Goal: Communication & Community: Answer question/provide support

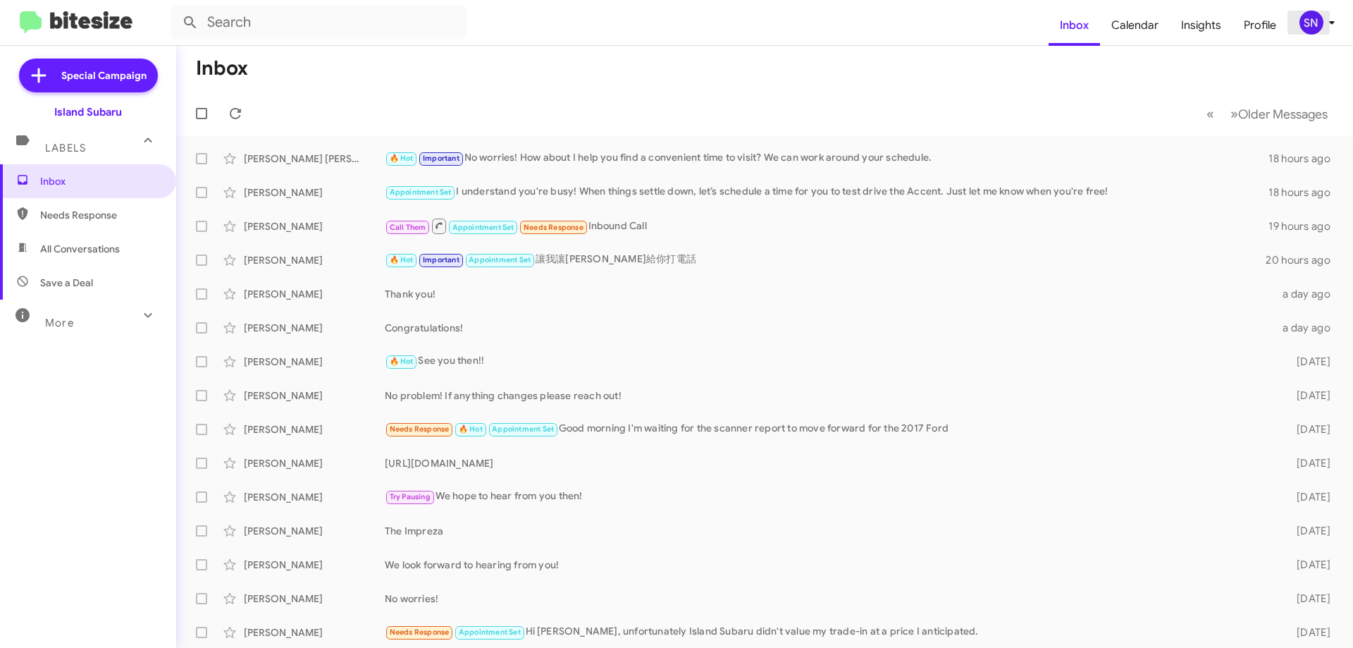
click at [1332, 27] on icon at bounding box center [1331, 22] width 17 height 17
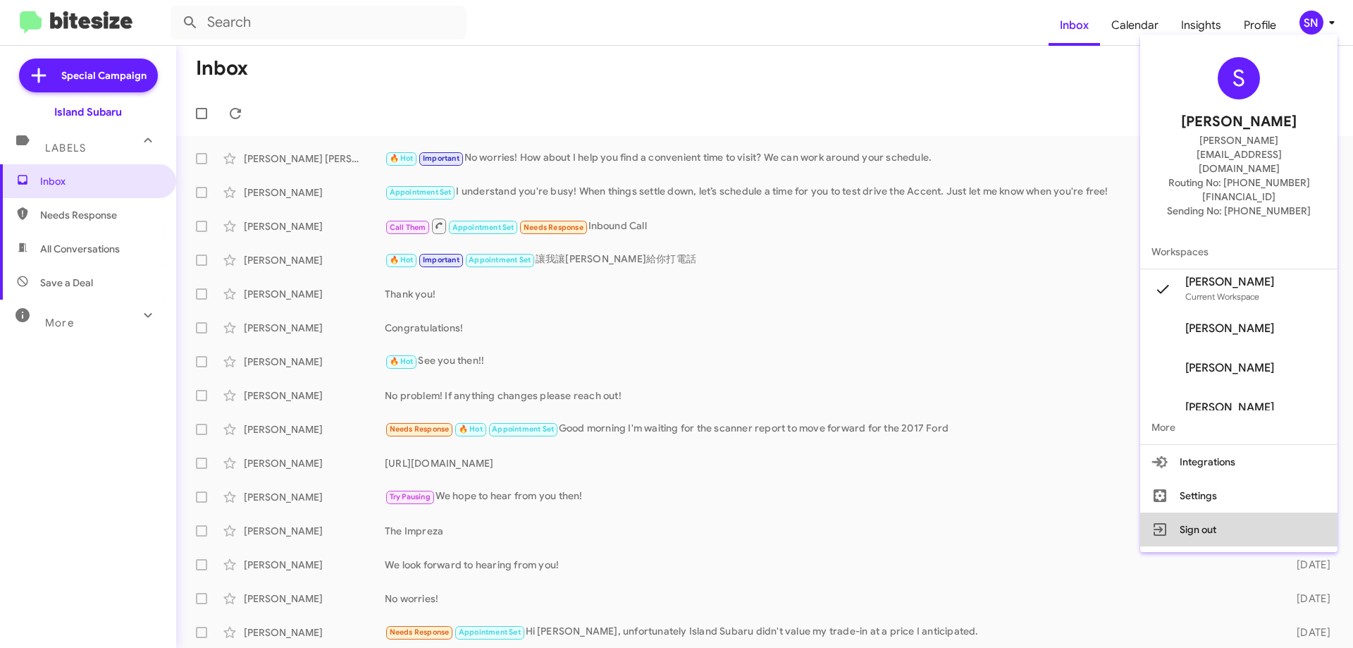
click at [1220, 512] on button "Sign out" at bounding box center [1238, 529] width 197 height 34
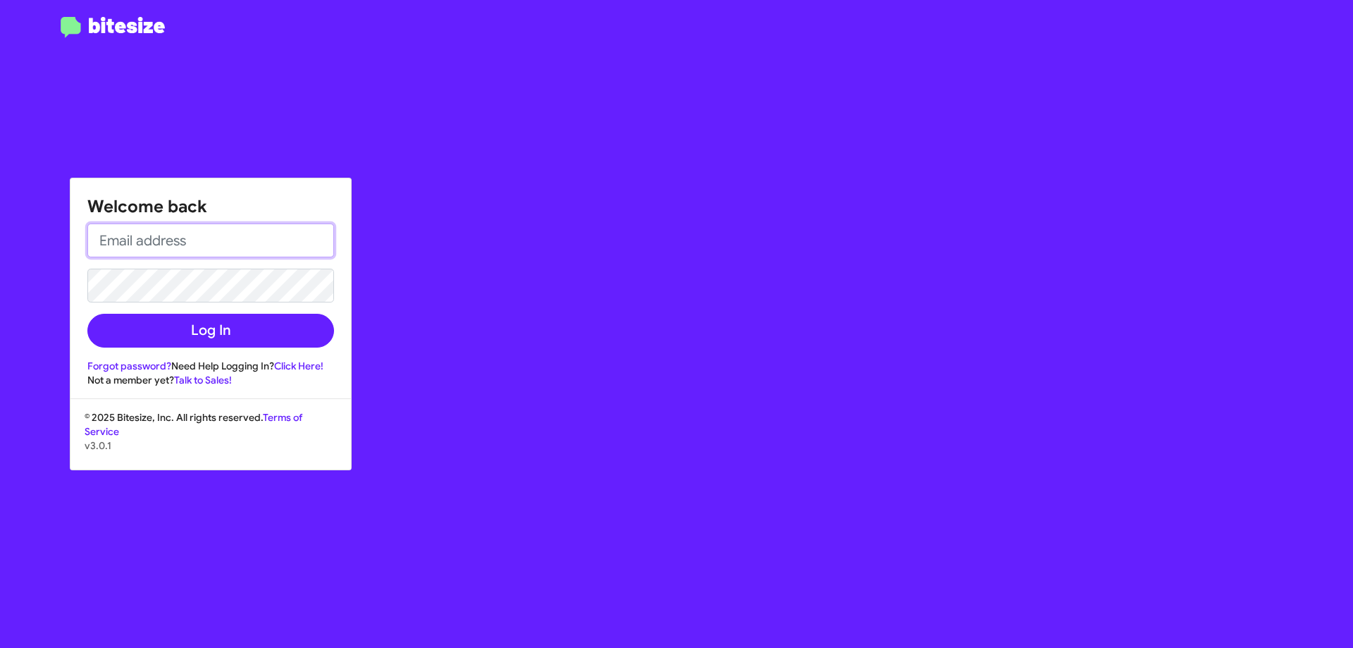
click at [176, 233] on input "email" at bounding box center [210, 240] width 247 height 34
type input "[PERSON_NAME][EMAIL_ADDRESS][DOMAIN_NAME]"
click at [87, 314] on button "Log In" at bounding box center [210, 331] width 247 height 34
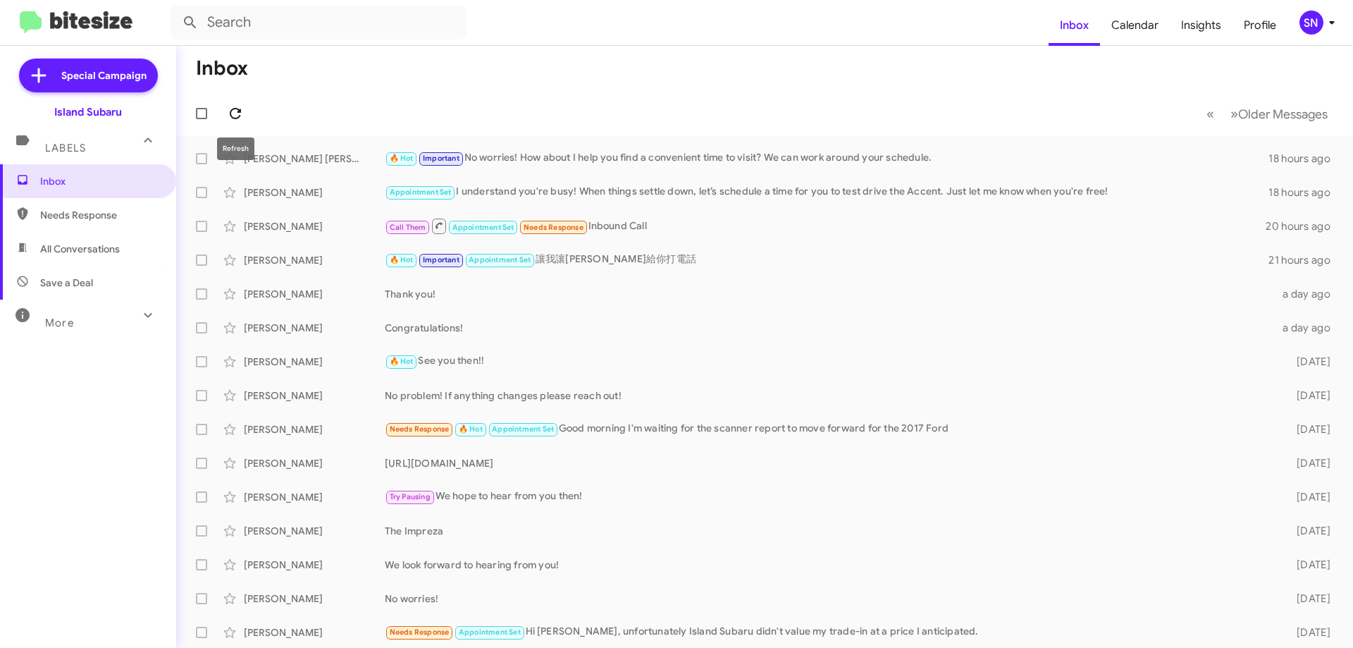
click at [236, 112] on icon at bounding box center [235, 113] width 17 height 17
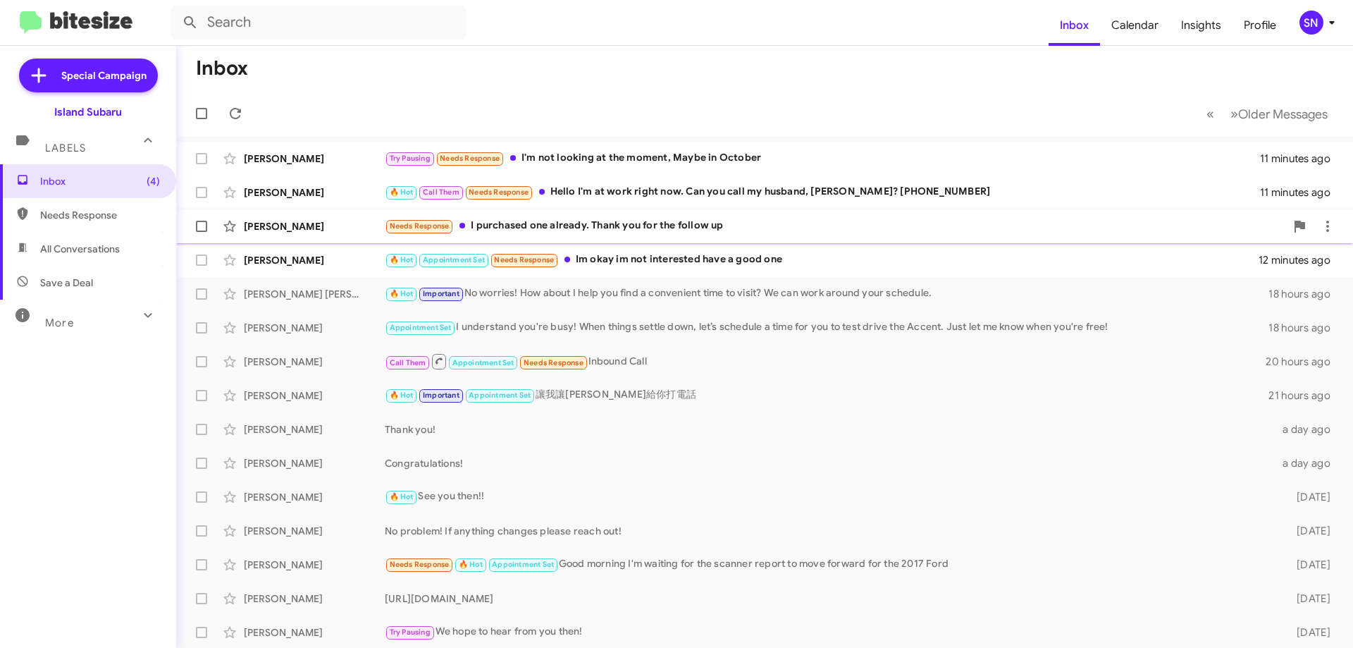
click at [761, 238] on div "[PERSON_NAME] Needs Response I purchased one already. Thank you for the follow …" at bounding box center [764, 226] width 1154 height 28
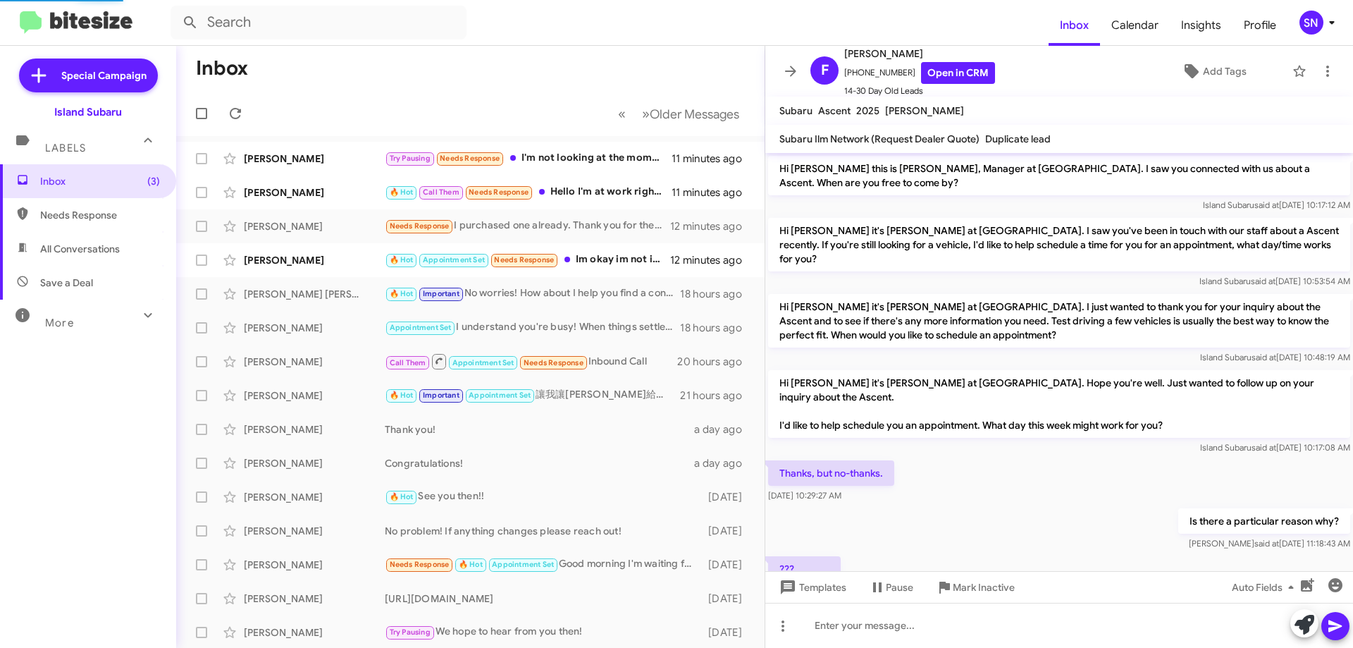
scroll to position [364, 0]
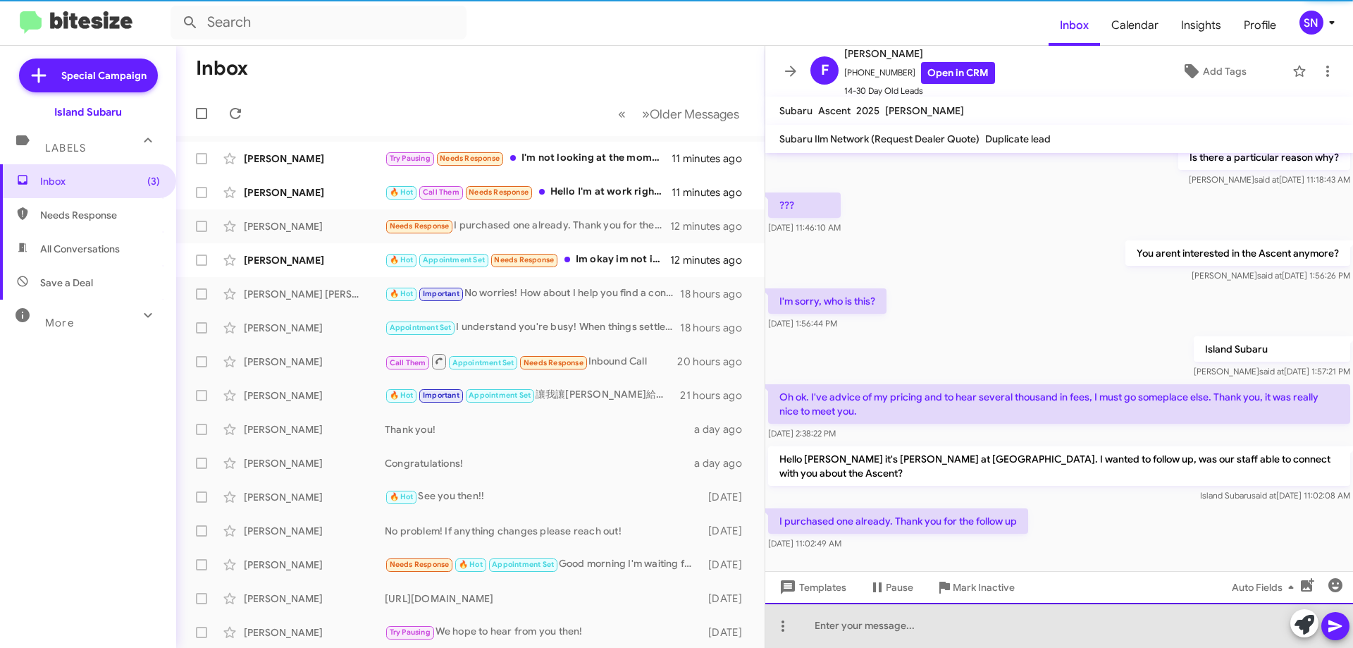
click at [924, 638] on div at bounding box center [1059, 624] width 588 height 45
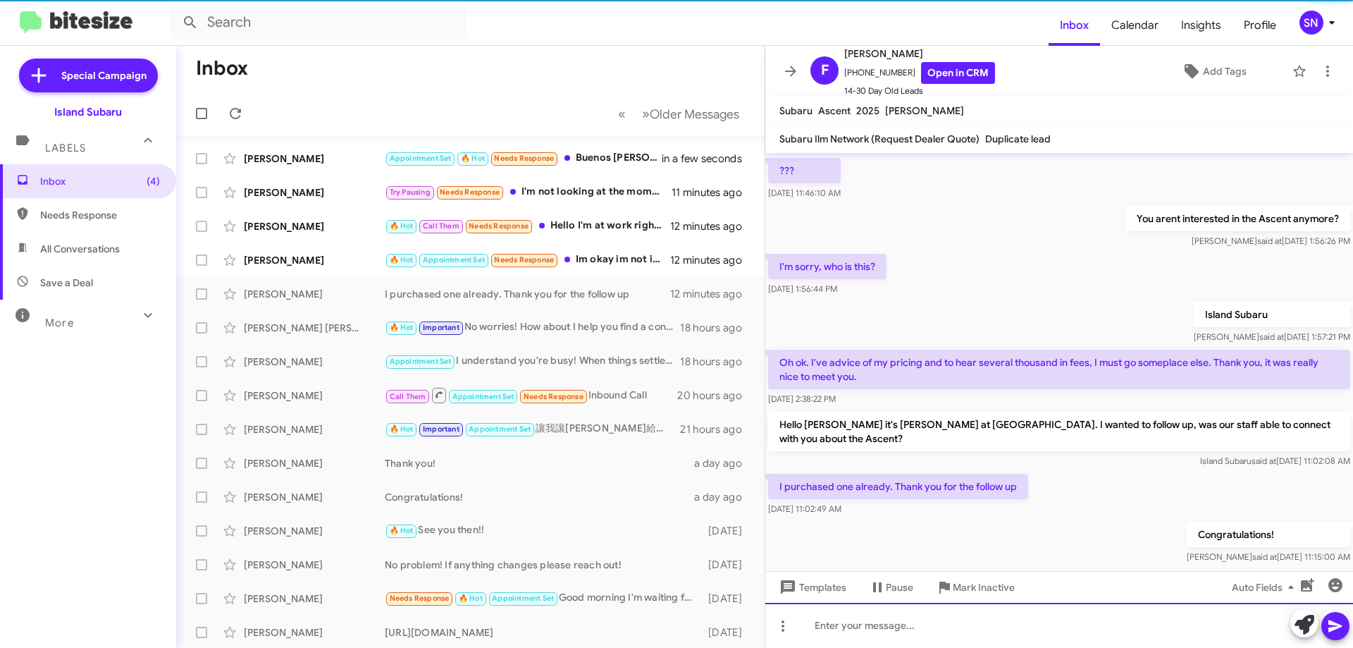
scroll to position [415, 0]
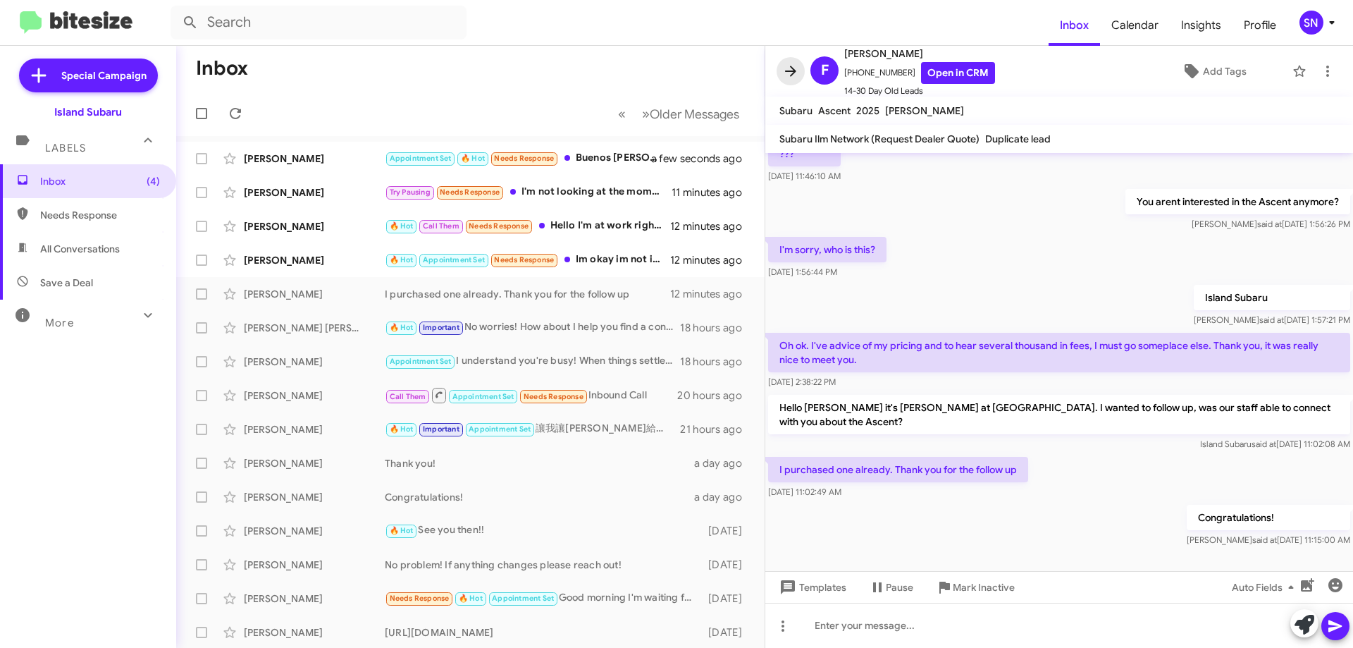
click at [803, 75] on span at bounding box center [790, 71] width 28 height 17
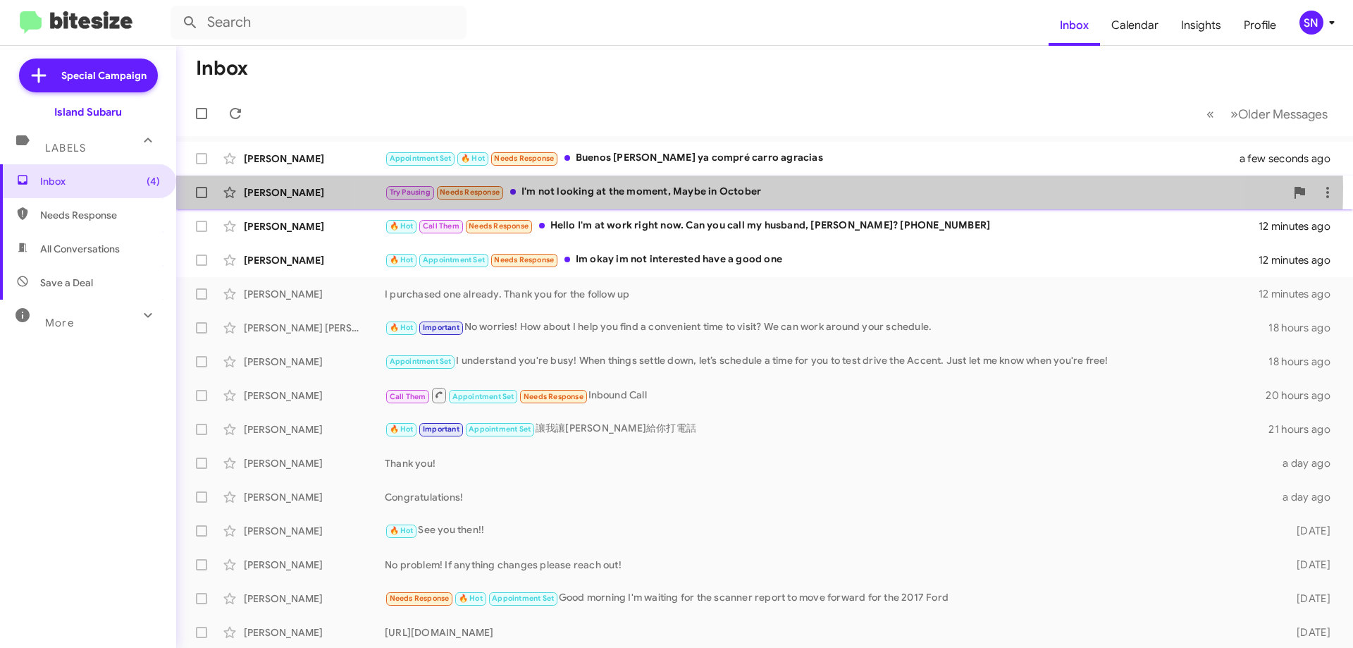
click at [757, 187] on div "Try Pausing Needs Response I'm not looking at the moment, Maybe in October" at bounding box center [835, 192] width 900 height 16
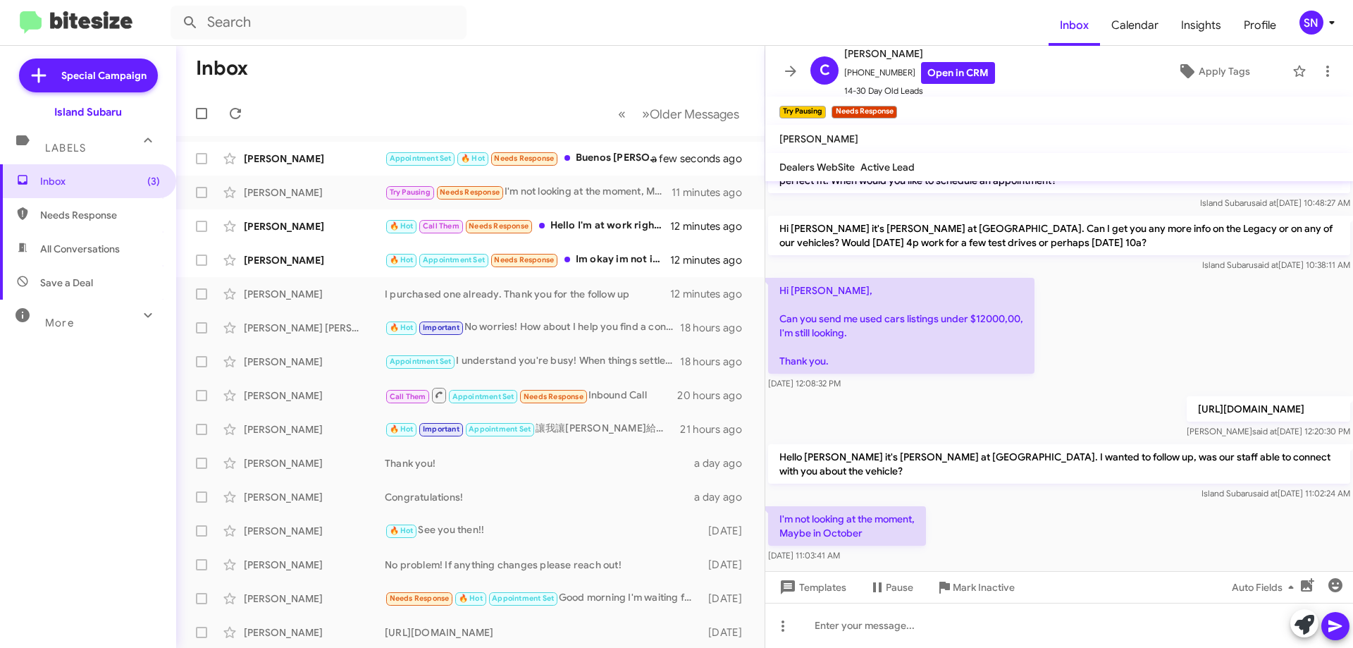
scroll to position [486, 0]
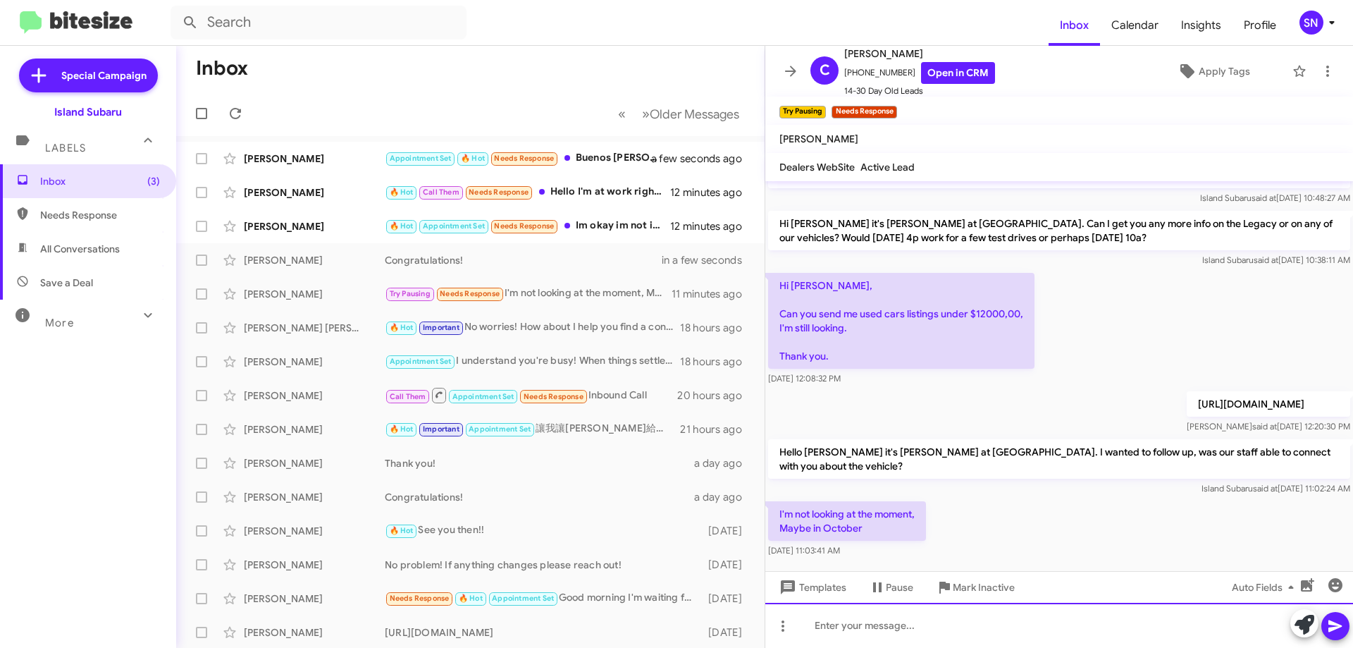
click at [858, 634] on div at bounding box center [1059, 624] width 588 height 45
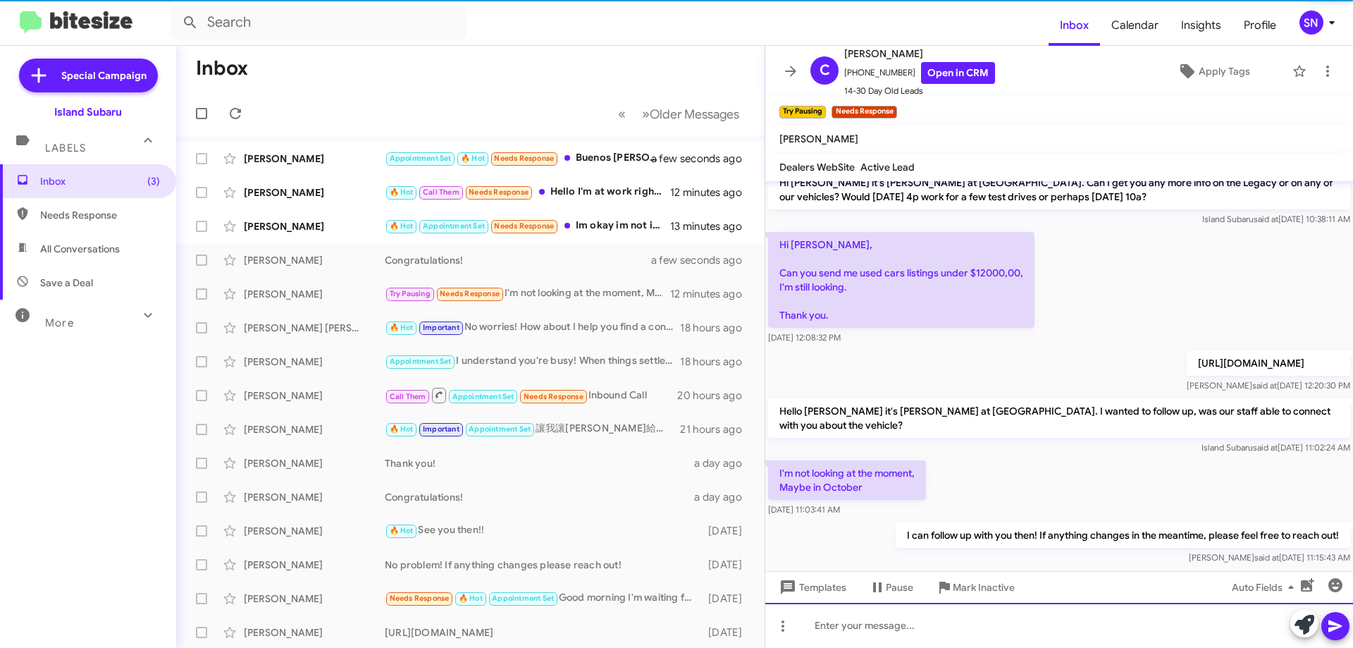
scroll to position [538, 0]
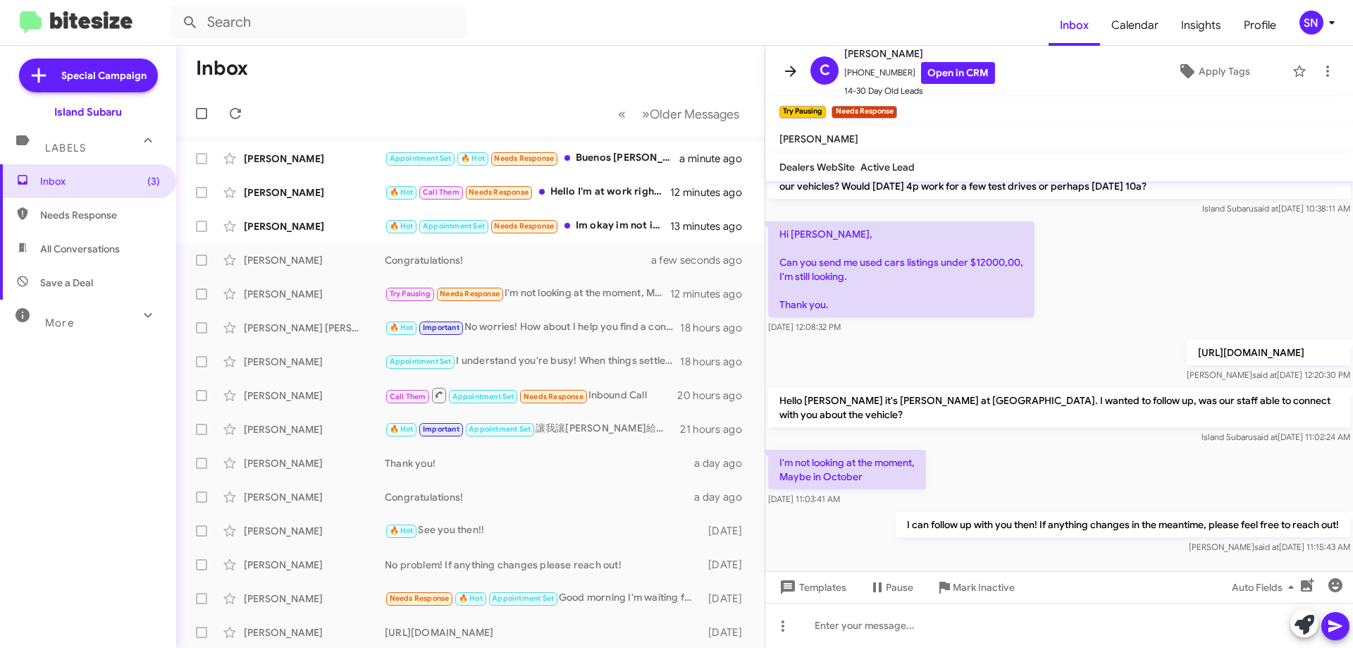
click at [785, 73] on icon at bounding box center [790, 71] width 17 height 17
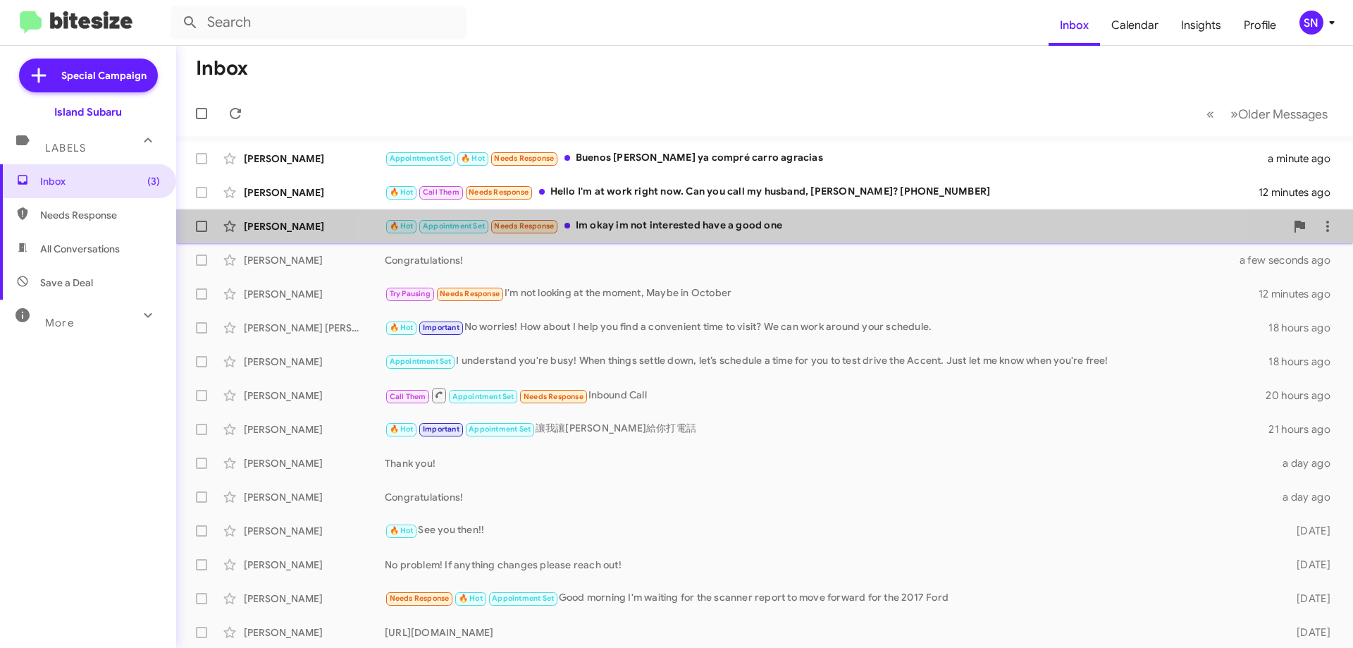
click at [794, 219] on div "🔥 Hot Appointment Set Needs Response Im okay im not interested have a good one" at bounding box center [835, 226] width 900 height 16
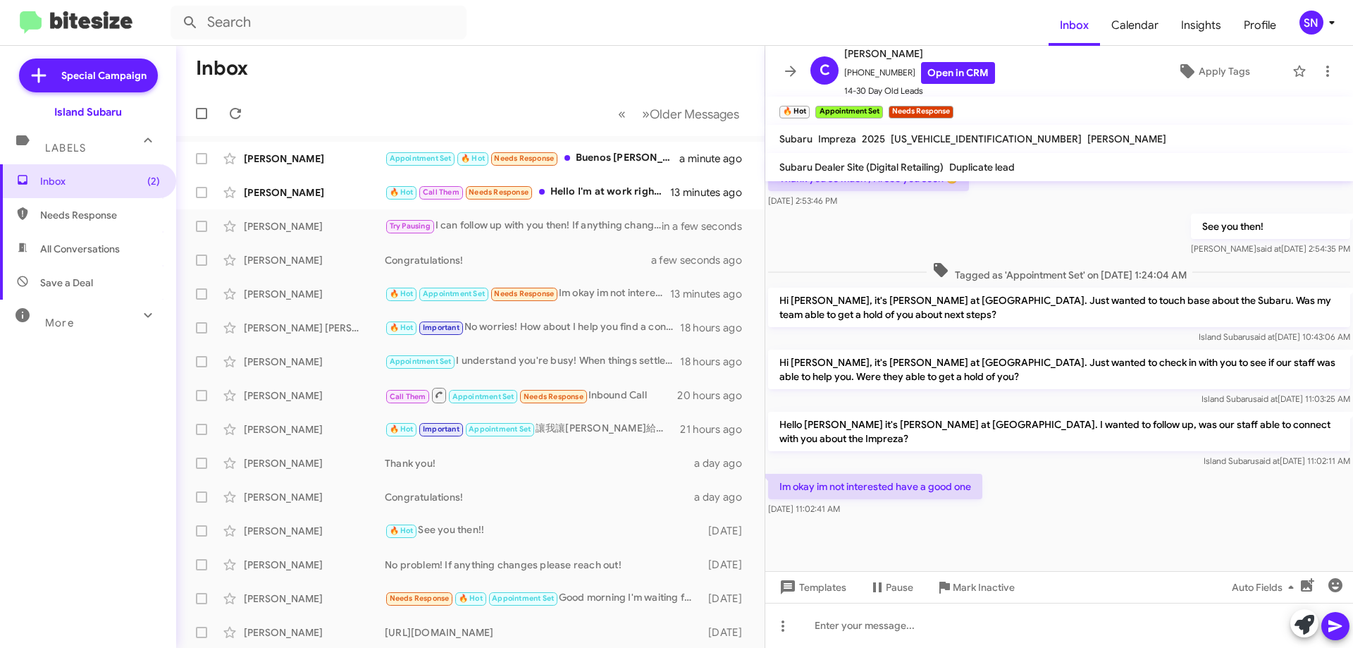
scroll to position [585, 0]
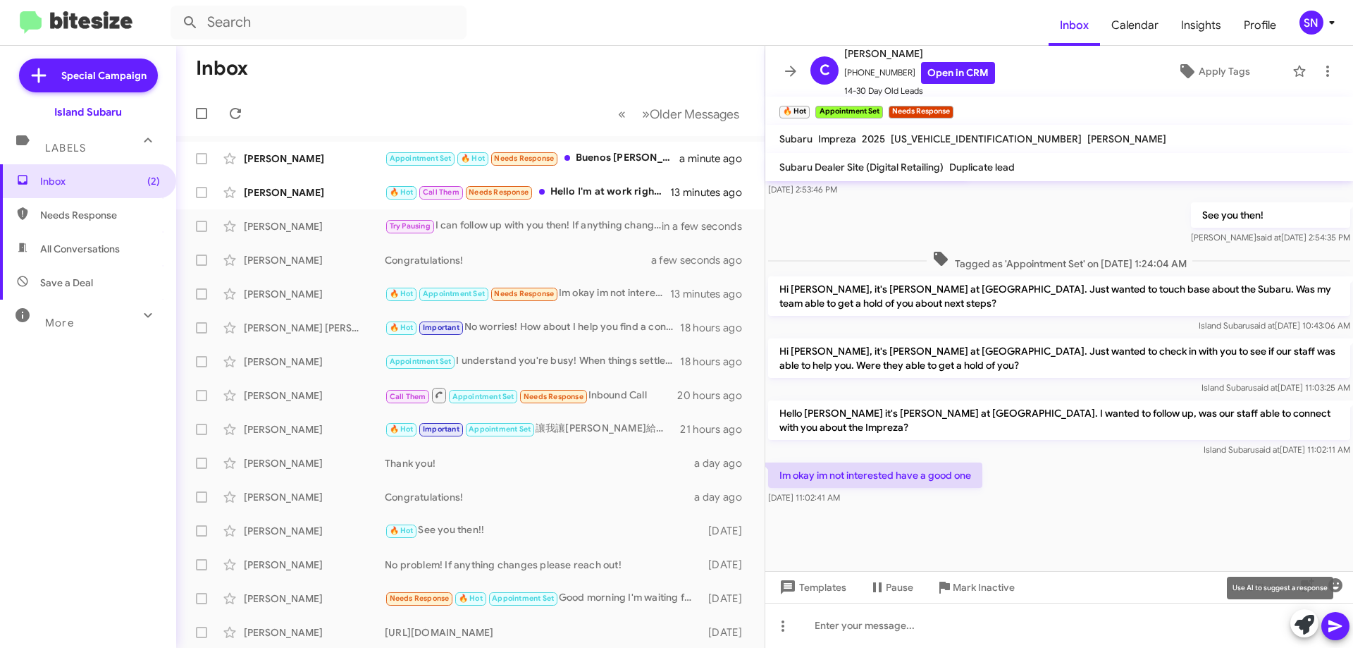
click at [1302, 622] on icon at bounding box center [1304, 624] width 20 height 20
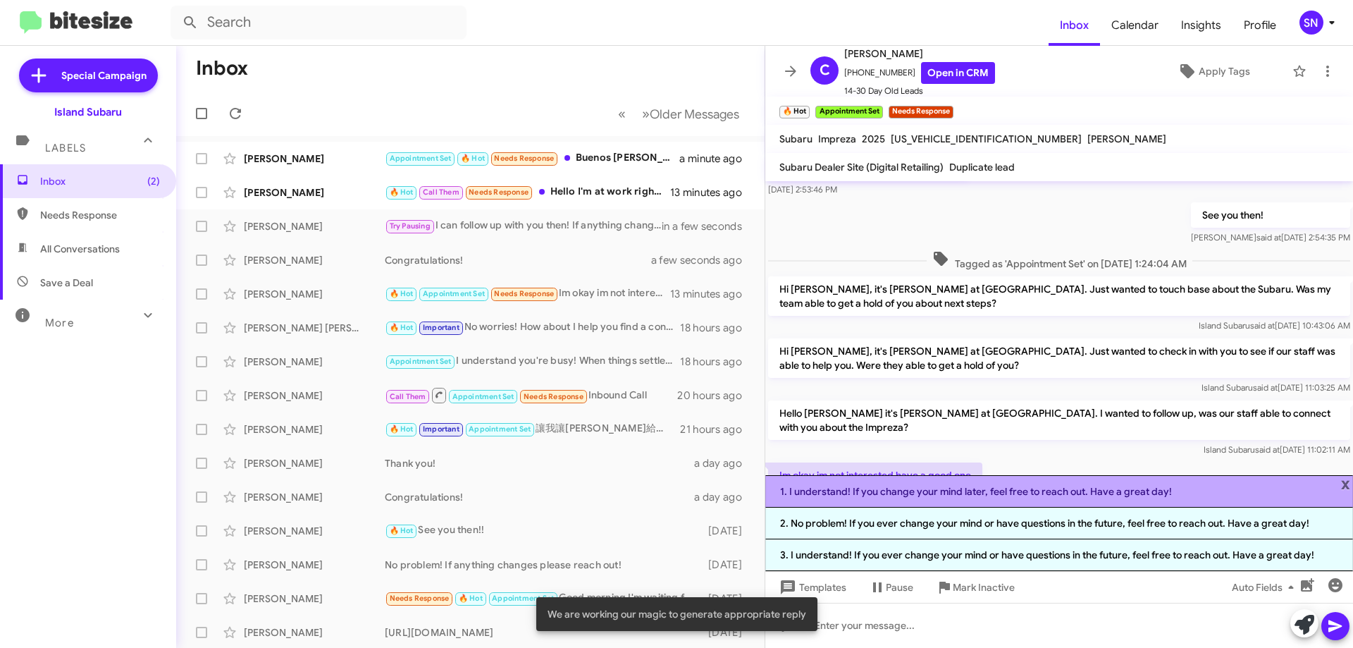
click at [1230, 495] on li "1. I understand! If you change your mind later, feel free to reach out. Have a …" at bounding box center [1059, 491] width 588 height 32
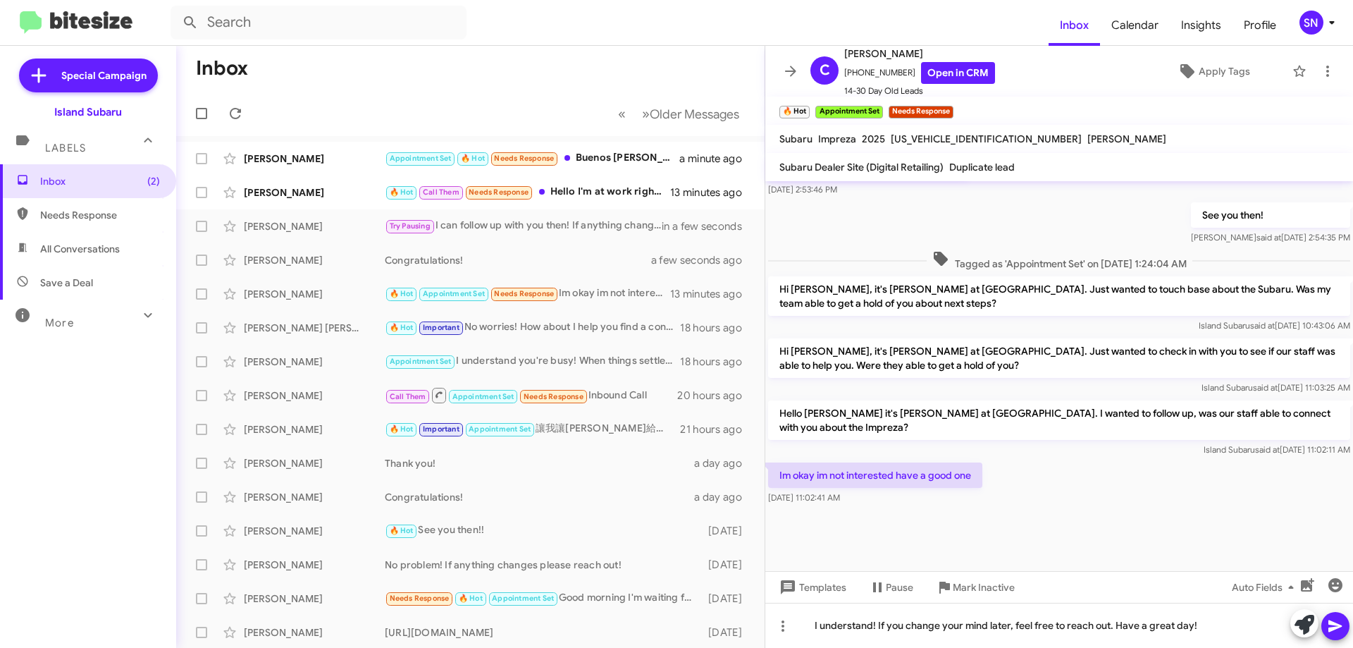
click at [1342, 632] on icon at bounding box center [1335, 625] width 17 height 17
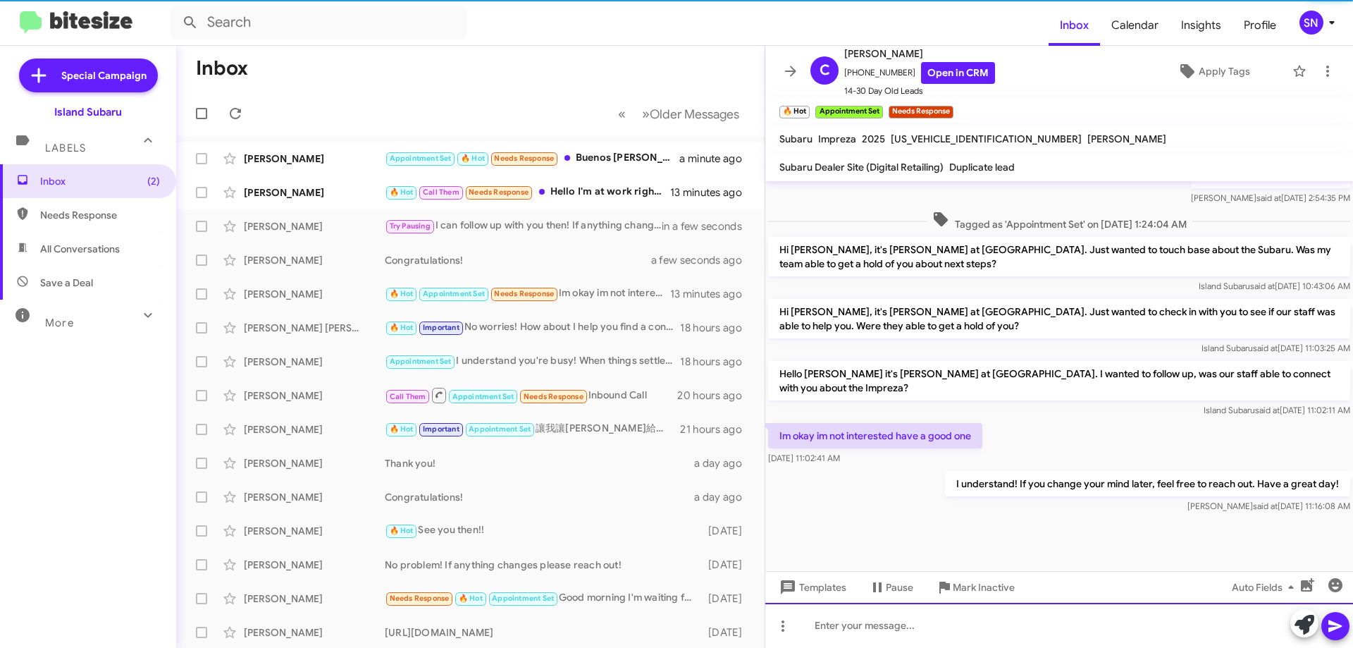
scroll to position [636, 0]
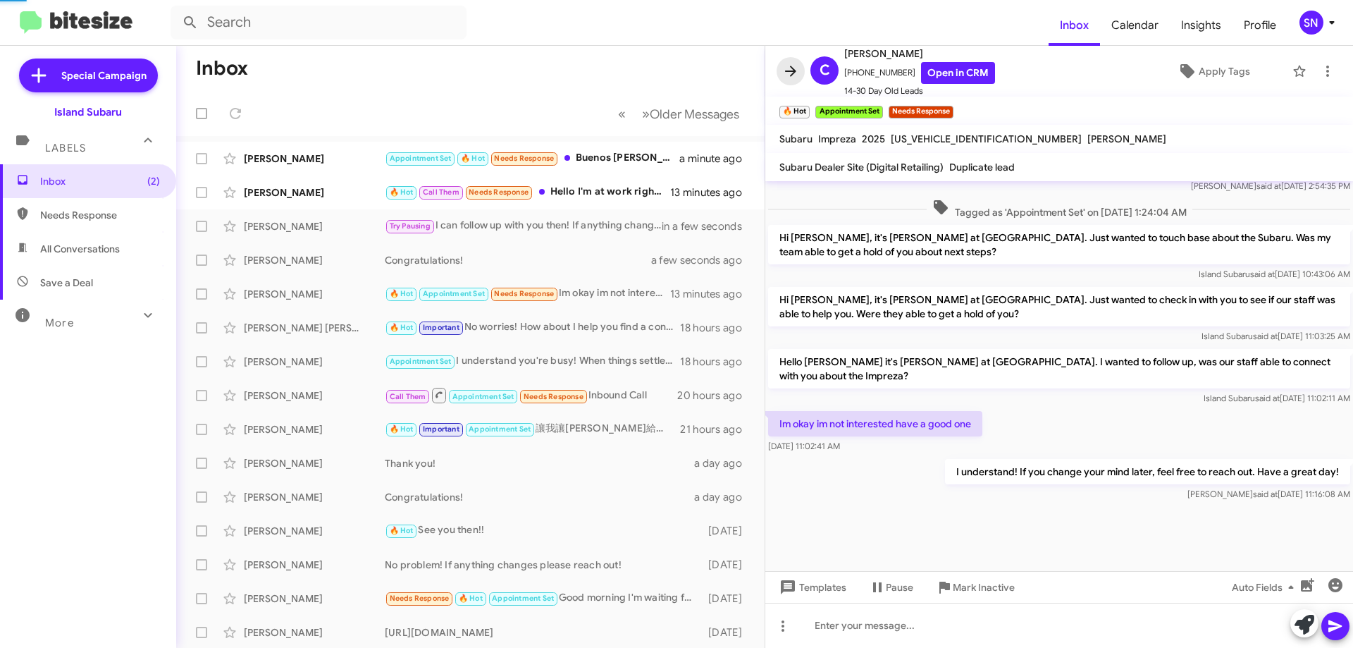
click at [786, 71] on icon at bounding box center [790, 71] width 11 height 11
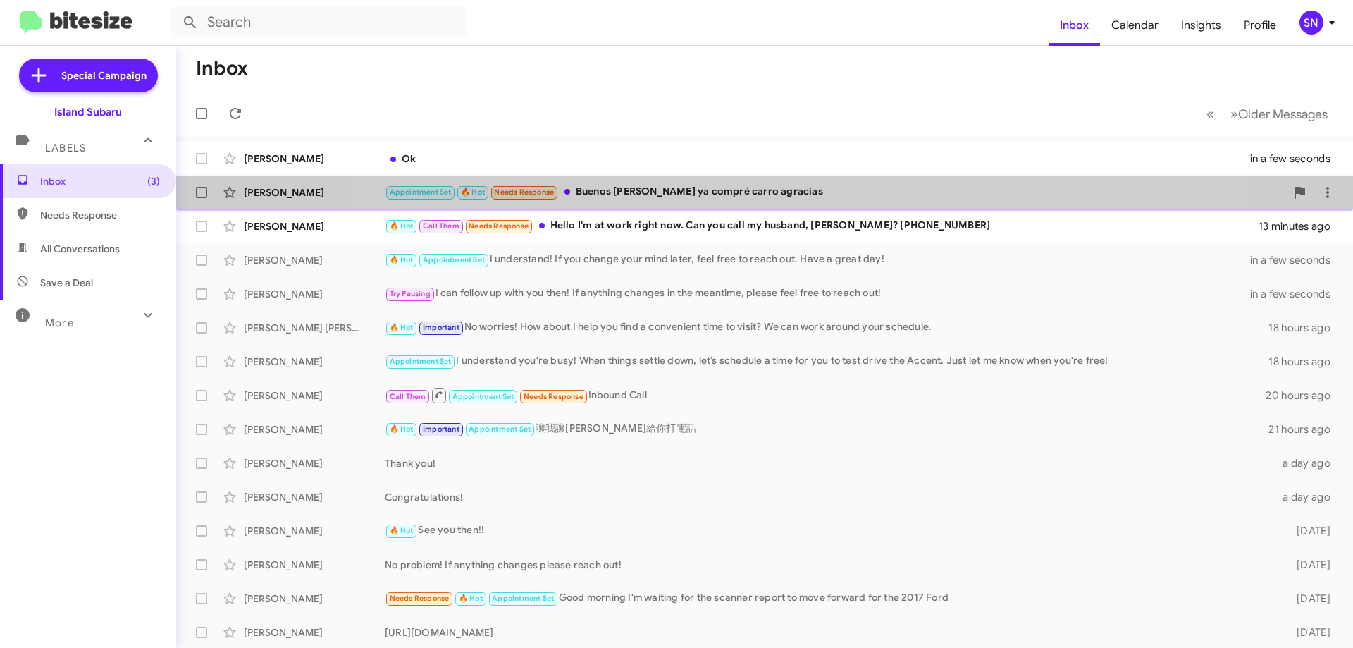
click at [802, 179] on div "[PERSON_NAME] Appointment Set 🔥 Hot Needs Response Buenos [PERSON_NAME] ya comp…" at bounding box center [764, 192] width 1154 height 28
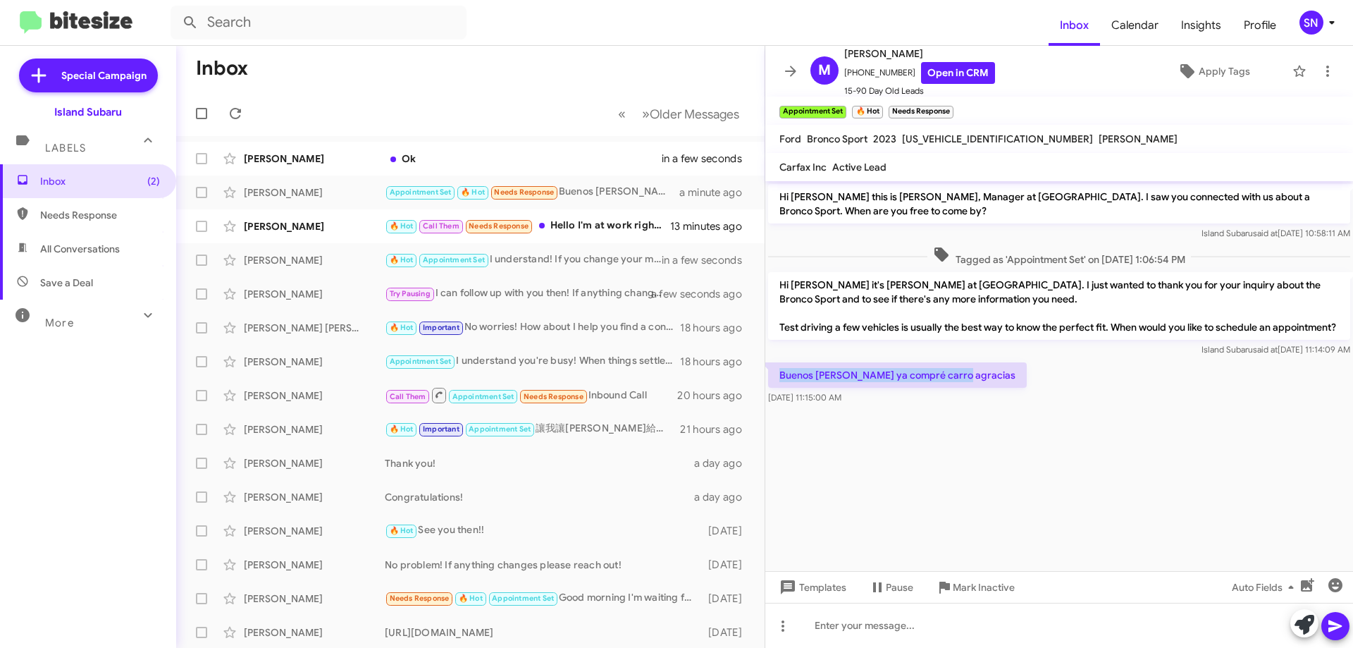
drag, startPoint x: 953, startPoint y: 393, endPoint x: 790, endPoint y: 388, distance: 162.8
click at [779, 388] on p "Buenos [PERSON_NAME] ya compré carro agracias" at bounding box center [897, 374] width 259 height 25
copy p "Buenos [PERSON_NAME] ya compré carro agracias"
click at [1301, 630] on icon at bounding box center [1304, 624] width 20 height 20
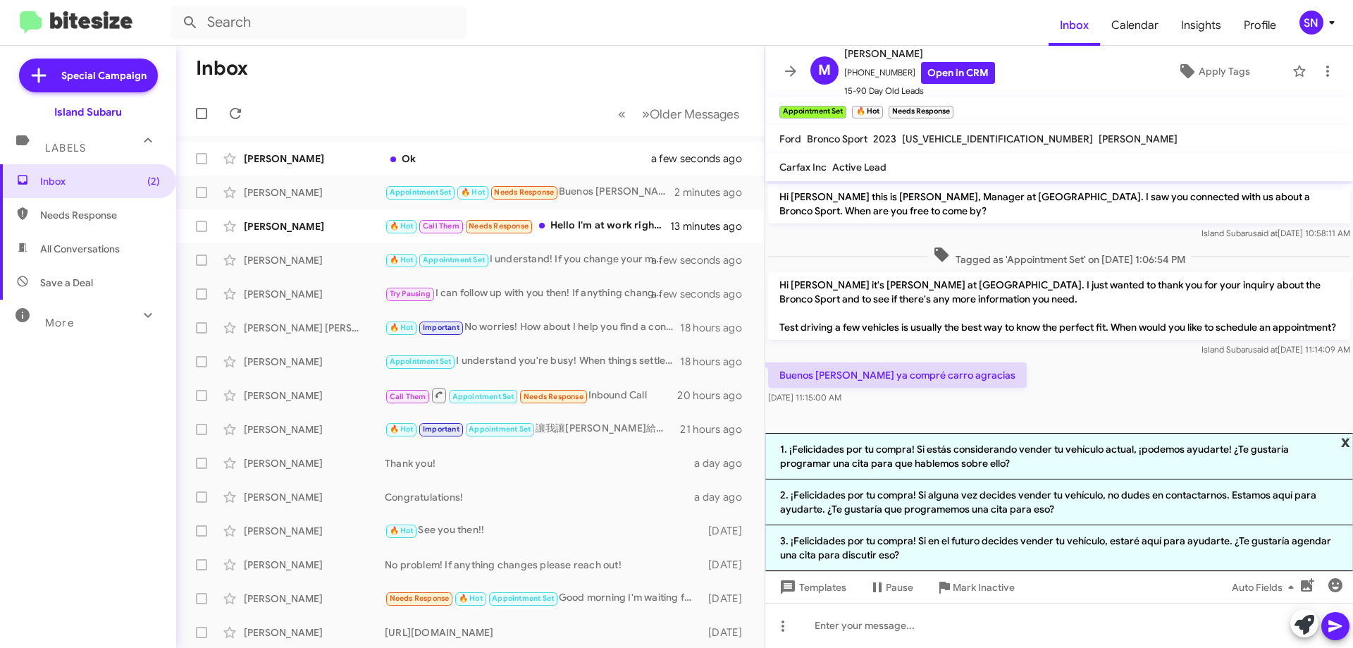
click at [1347, 446] on span "x" at bounding box center [1345, 441] width 9 height 17
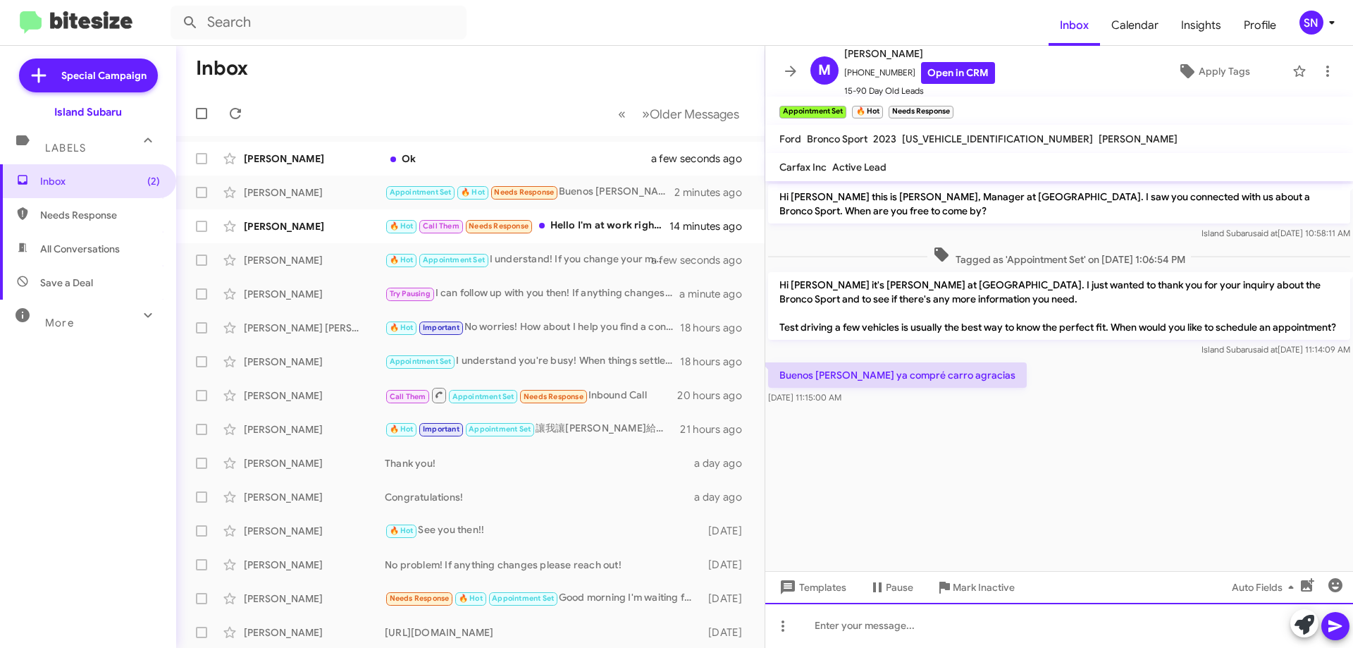
paste div
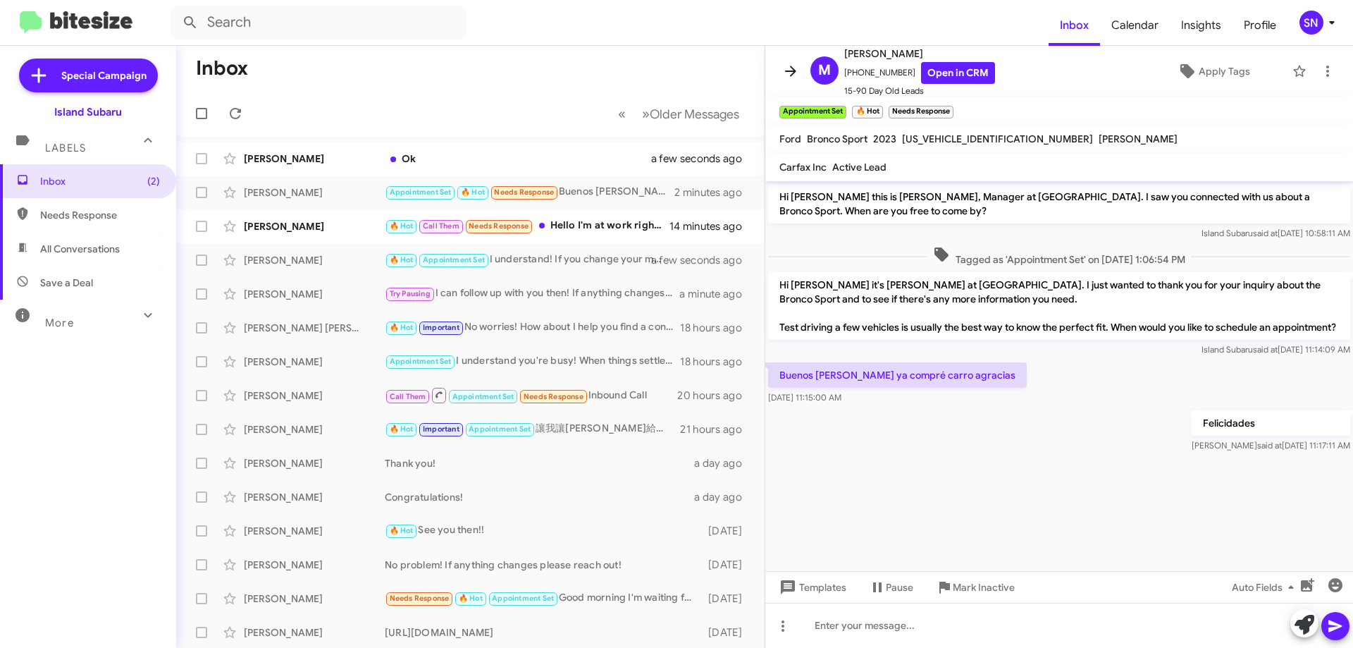
click at [790, 74] on icon at bounding box center [790, 71] width 17 height 17
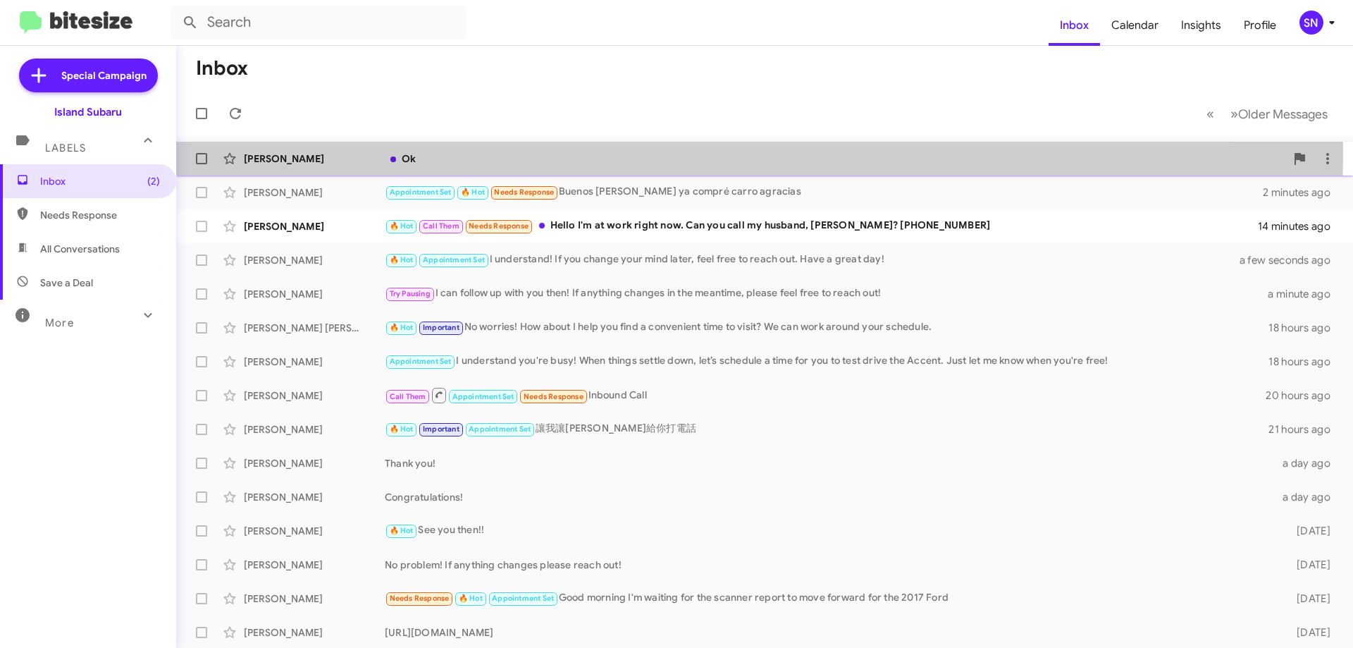
click at [570, 152] on div "Ok" at bounding box center [835, 158] width 900 height 14
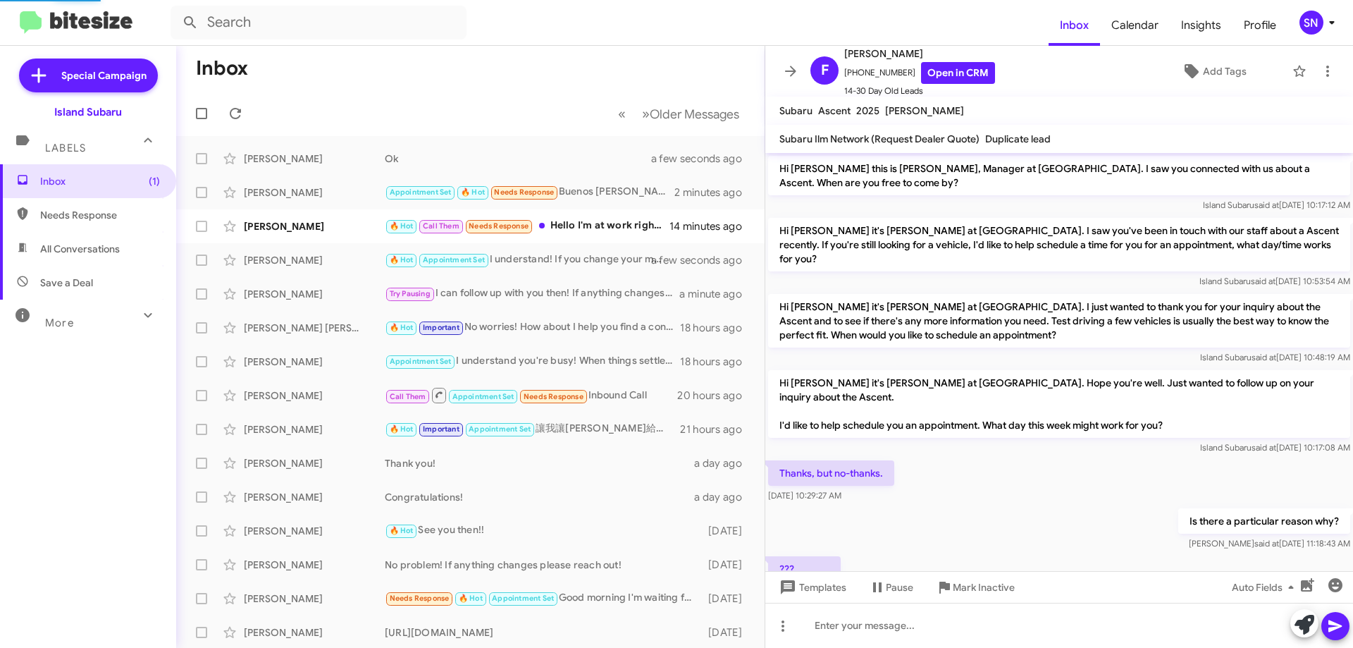
scroll to position [466, 0]
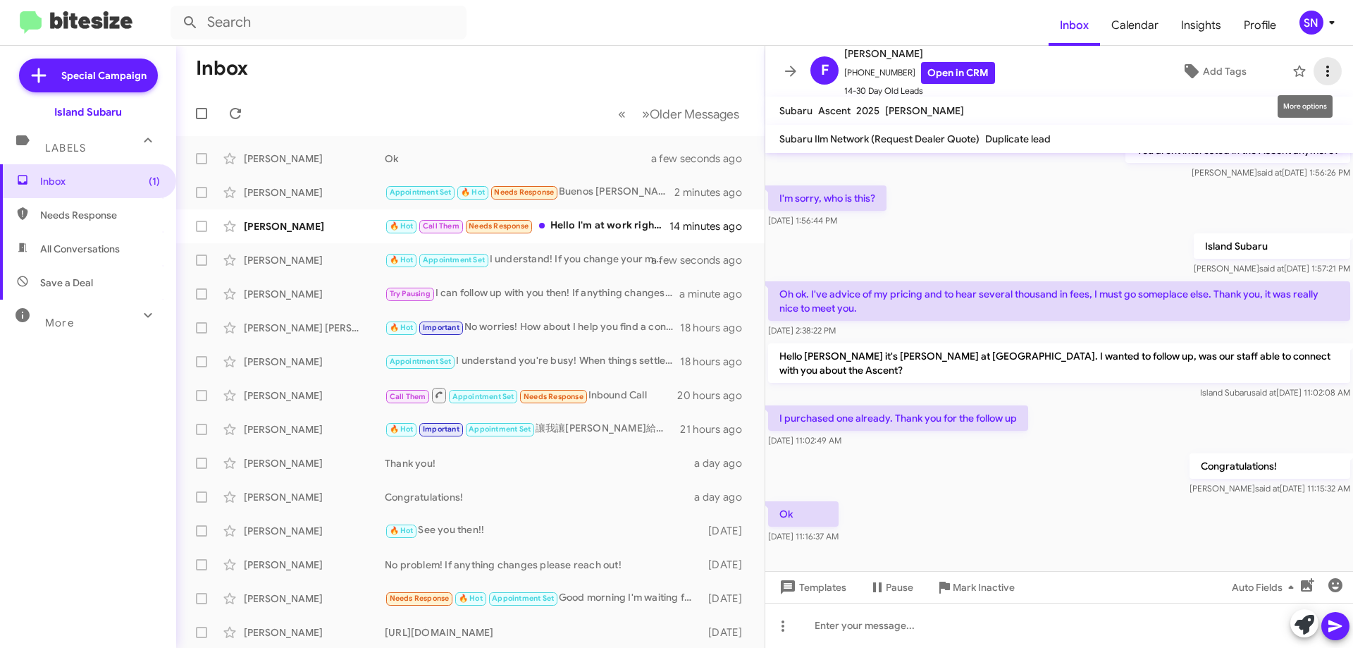
click at [1319, 76] on icon at bounding box center [1327, 71] width 17 height 17
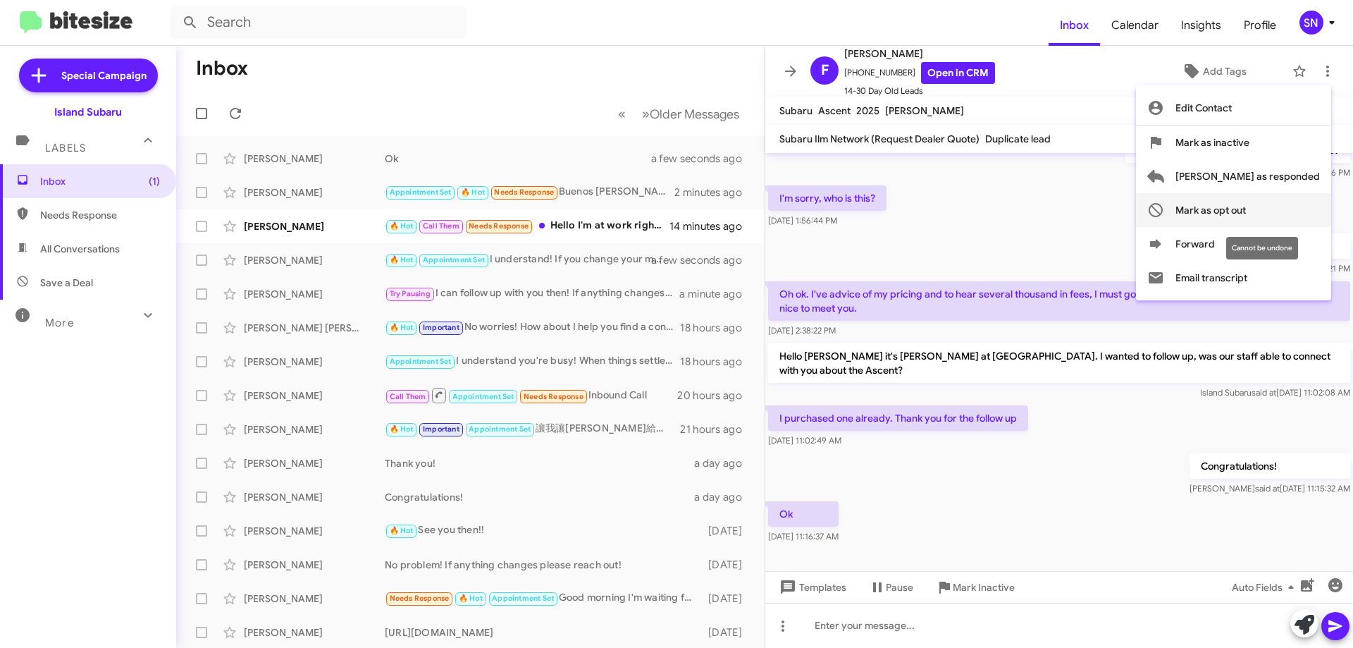
click at [1246, 209] on span "Mark as opt out" at bounding box center [1210, 210] width 70 height 34
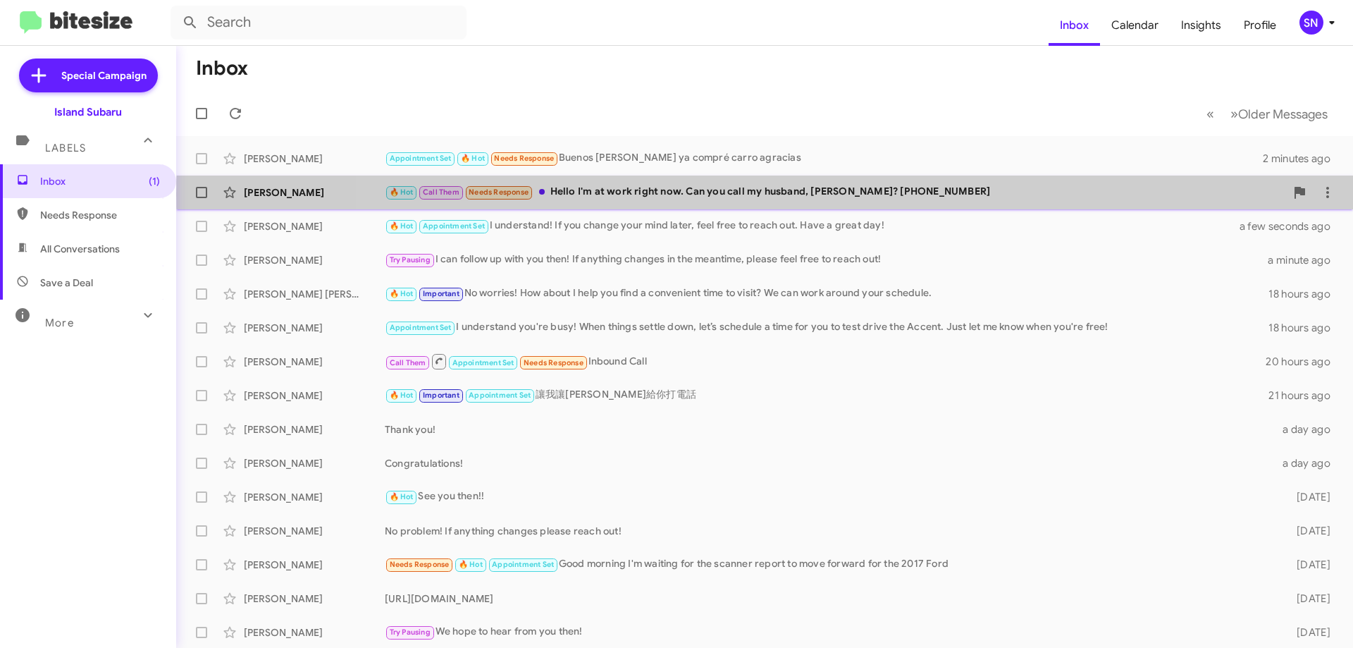
click at [813, 194] on div "🔥 Hot Call Them Needs Response Hello I'm at work right now. Can you call my hus…" at bounding box center [835, 192] width 900 height 16
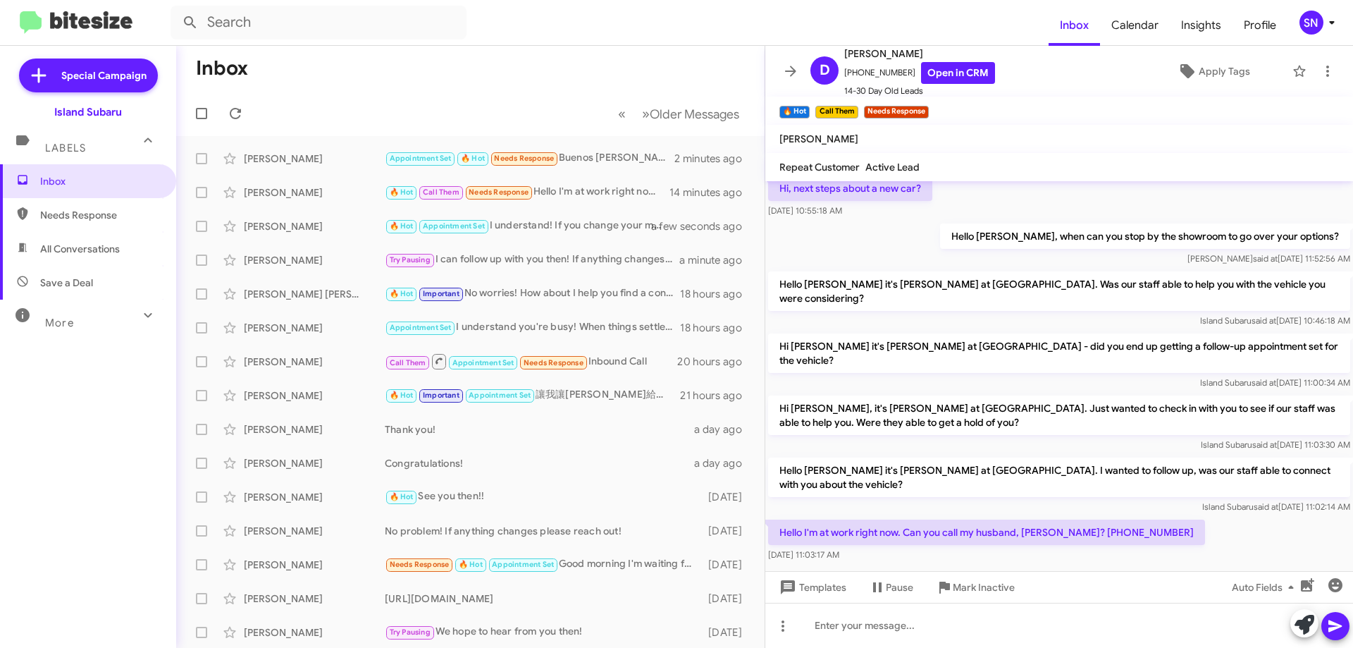
scroll to position [588, 0]
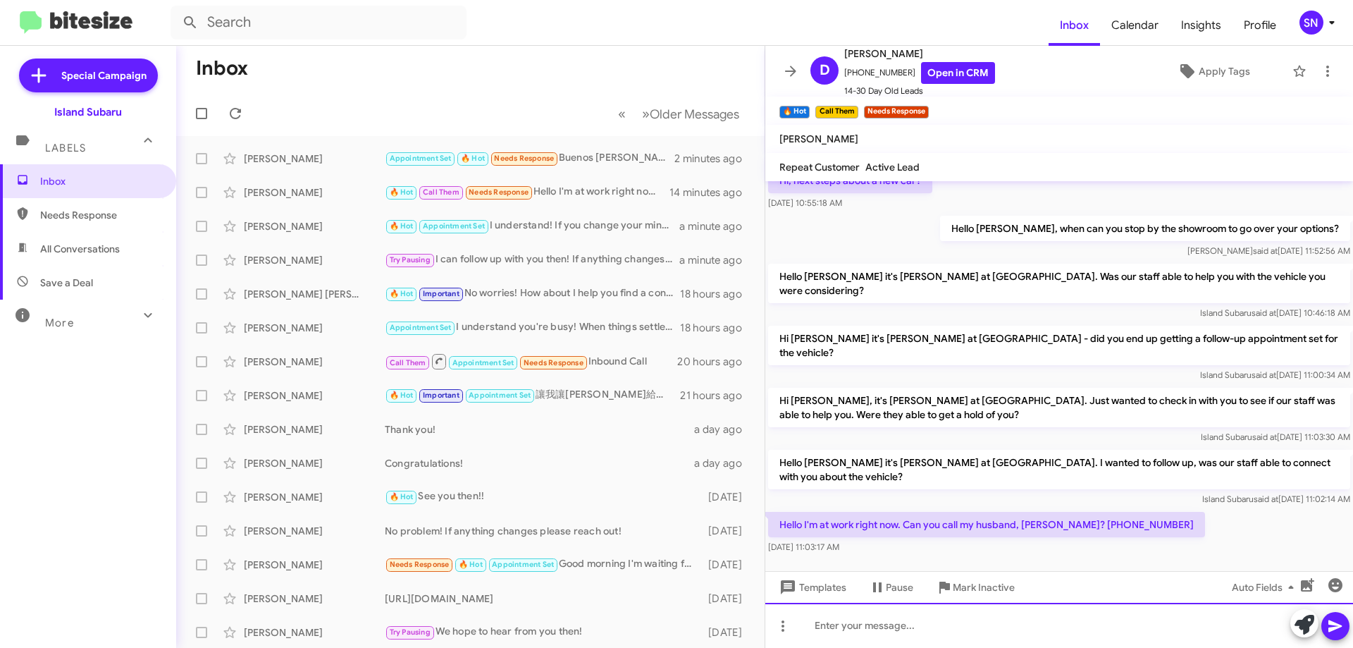
click at [863, 619] on div at bounding box center [1059, 624] width 588 height 45
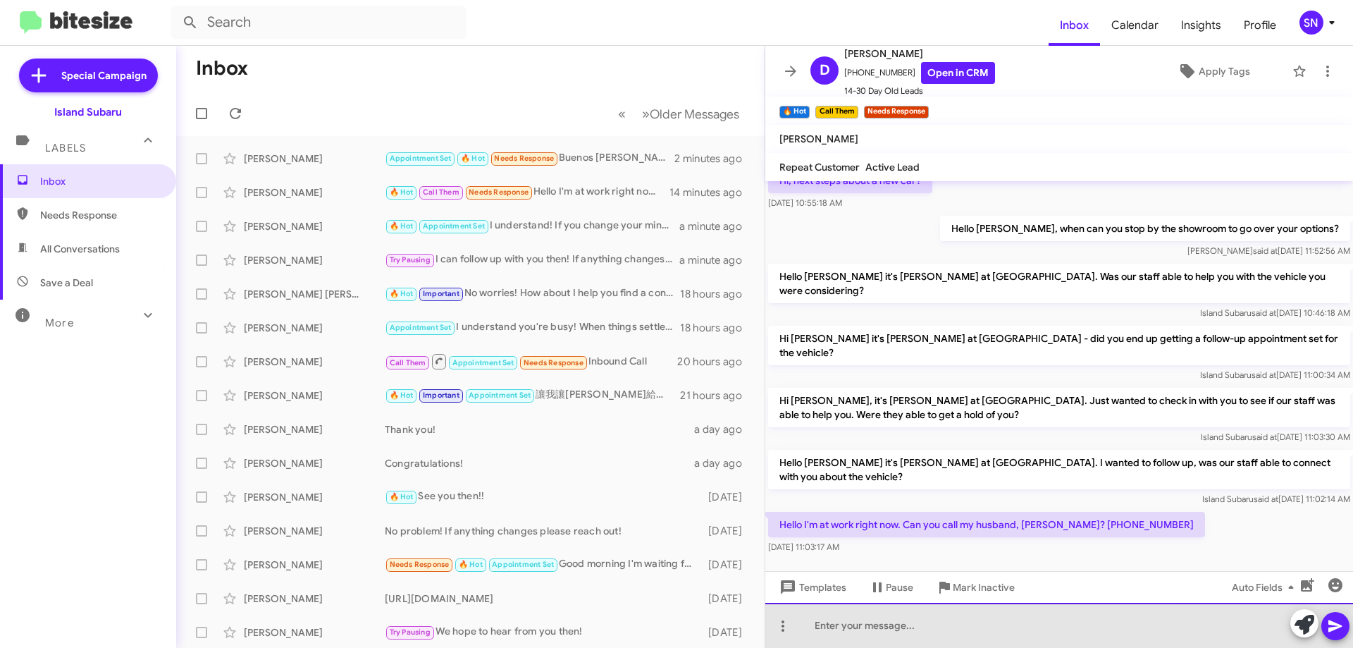
click at [908, 635] on div at bounding box center [1059, 624] width 588 height 45
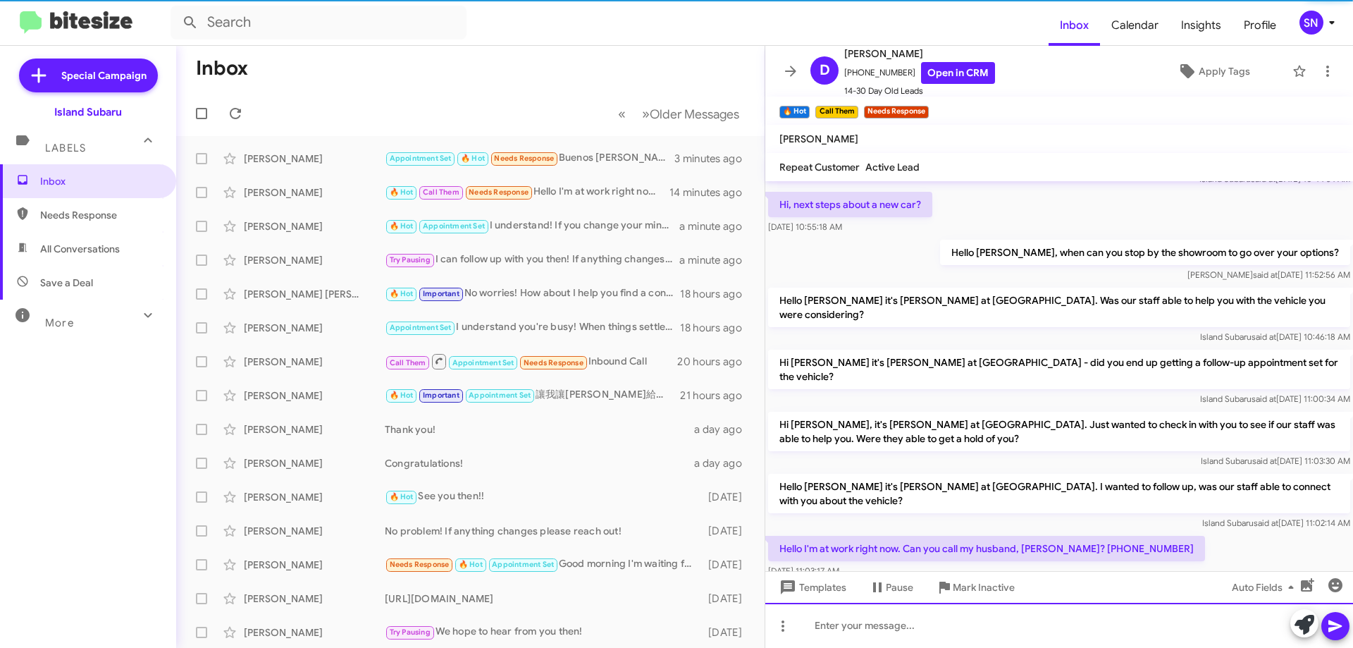
scroll to position [640, 0]
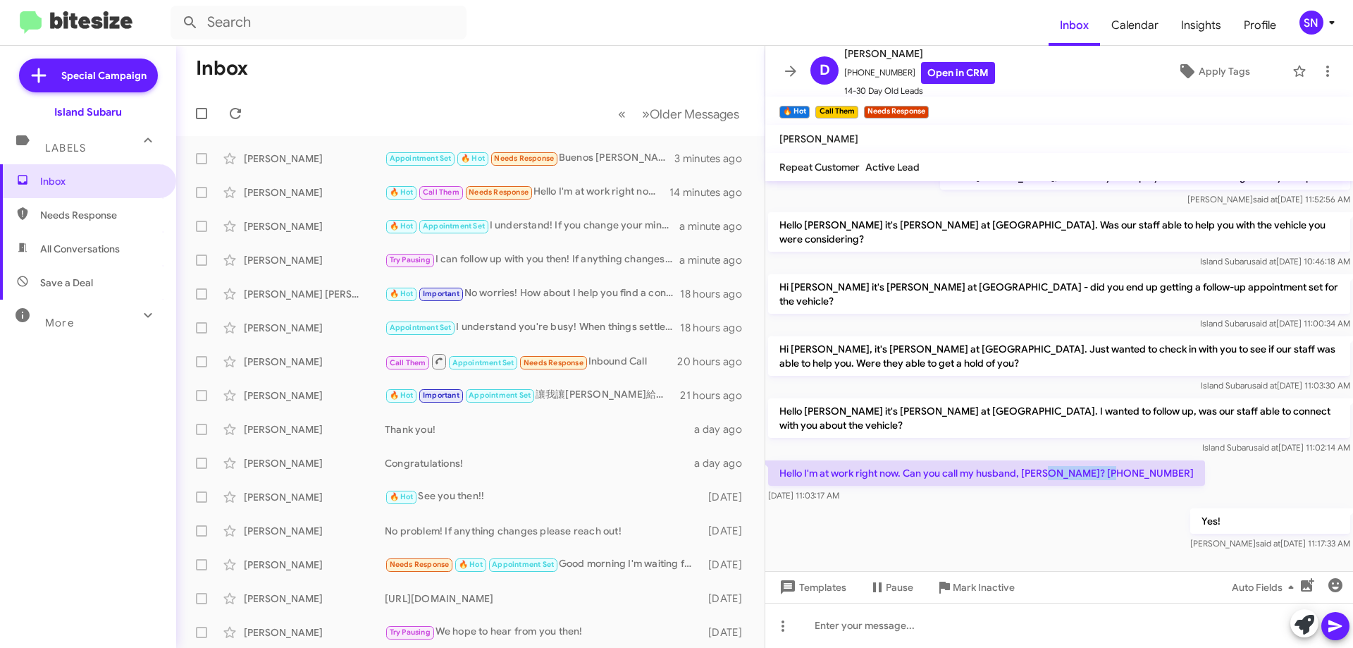
drag, startPoint x: 1113, startPoint y: 426, endPoint x: 1048, endPoint y: 431, distance: 65.0
click at [1048, 460] on p "Hello I'm at work right now. Can you call my husband, [PERSON_NAME]? [PHONE_NUM…" at bounding box center [986, 472] width 437 height 25
copy p "[PHONE_NUMBER]"
click at [786, 68] on icon at bounding box center [790, 71] width 17 height 17
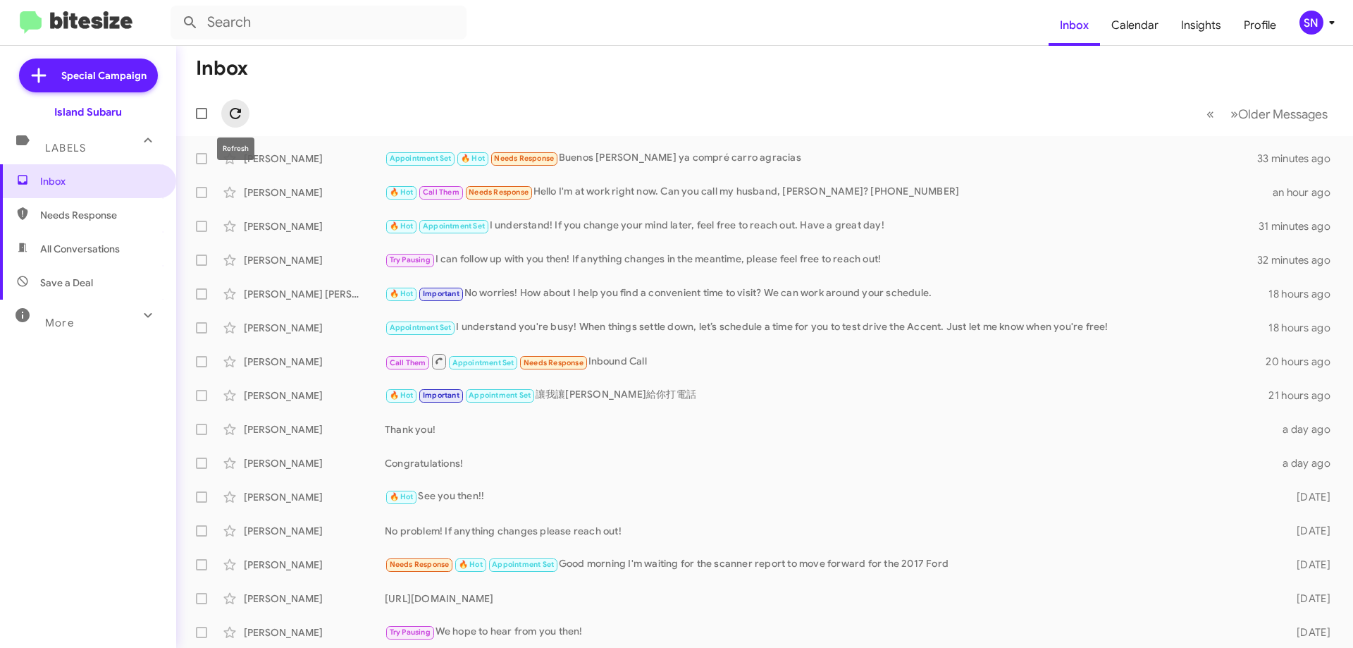
click at [239, 119] on icon at bounding box center [235, 113] width 17 height 17
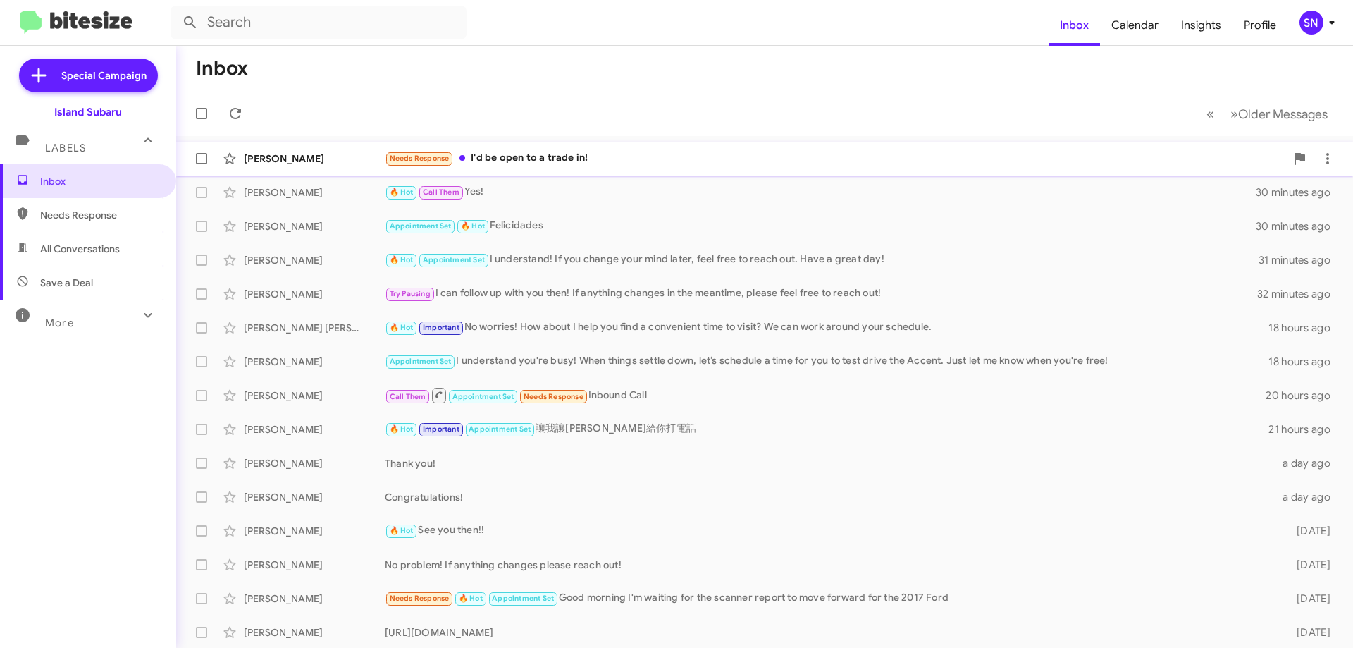
click at [667, 152] on div "Needs Response I'd be open to a trade in!" at bounding box center [835, 158] width 900 height 16
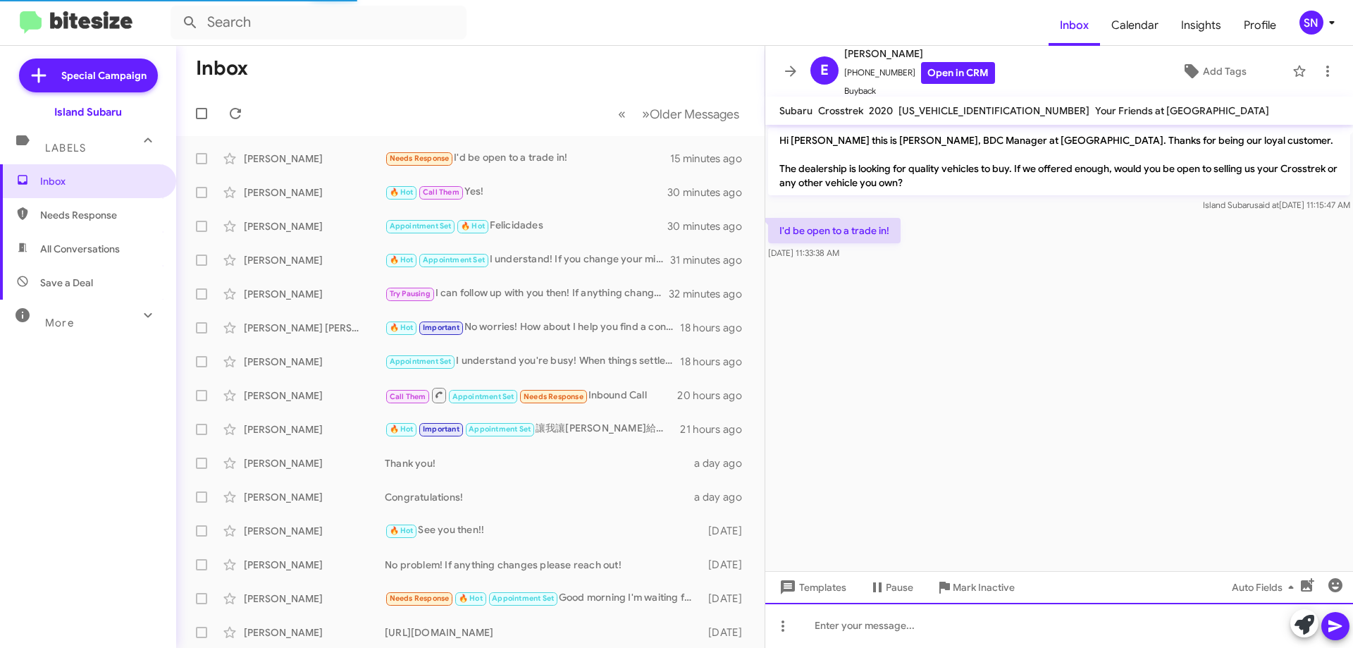
click at [893, 626] on div at bounding box center [1059, 624] width 588 height 45
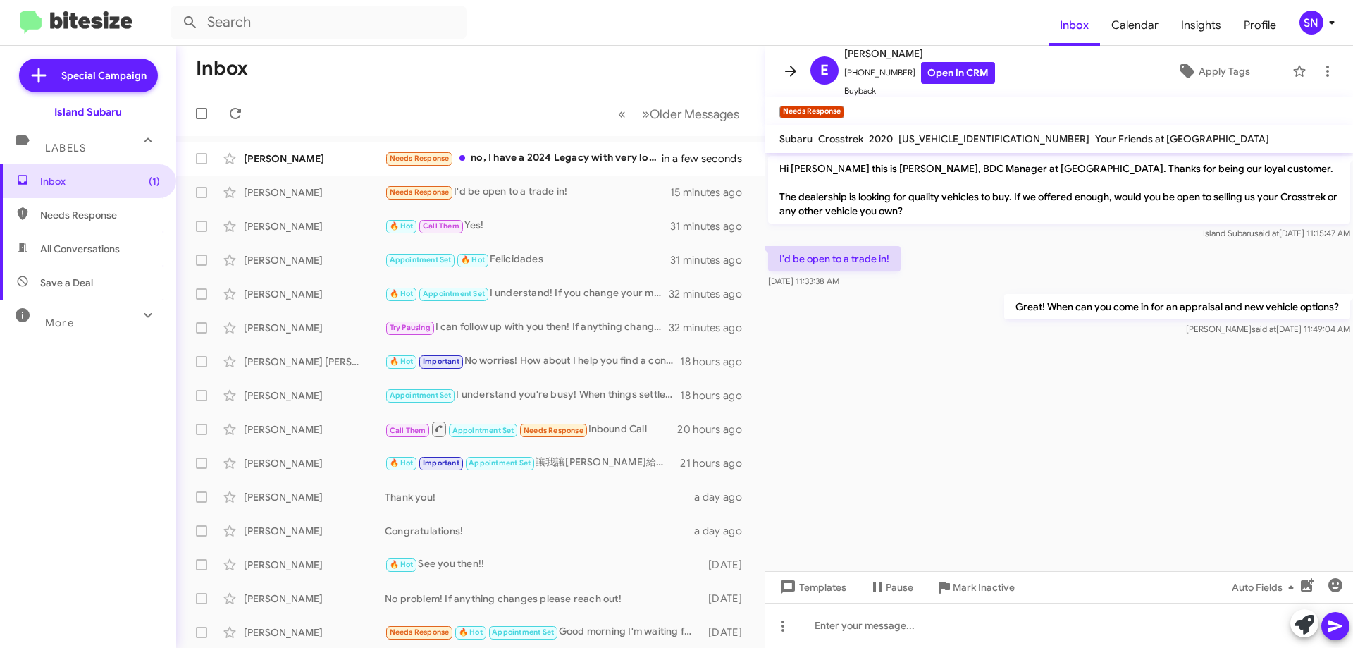
click at [793, 68] on icon at bounding box center [790, 71] width 11 height 11
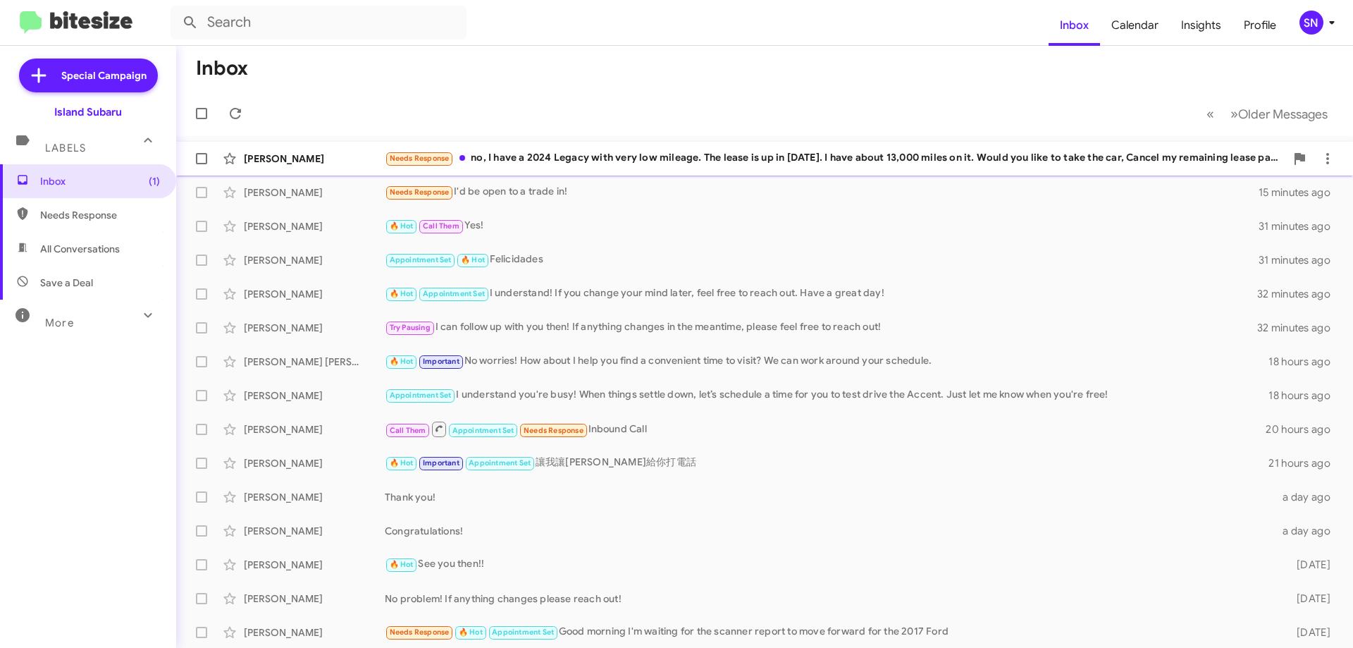
click at [667, 156] on div "Needs Response no, I have a 2024 Legacy with very low mileage. The lease is up …" at bounding box center [835, 158] width 900 height 16
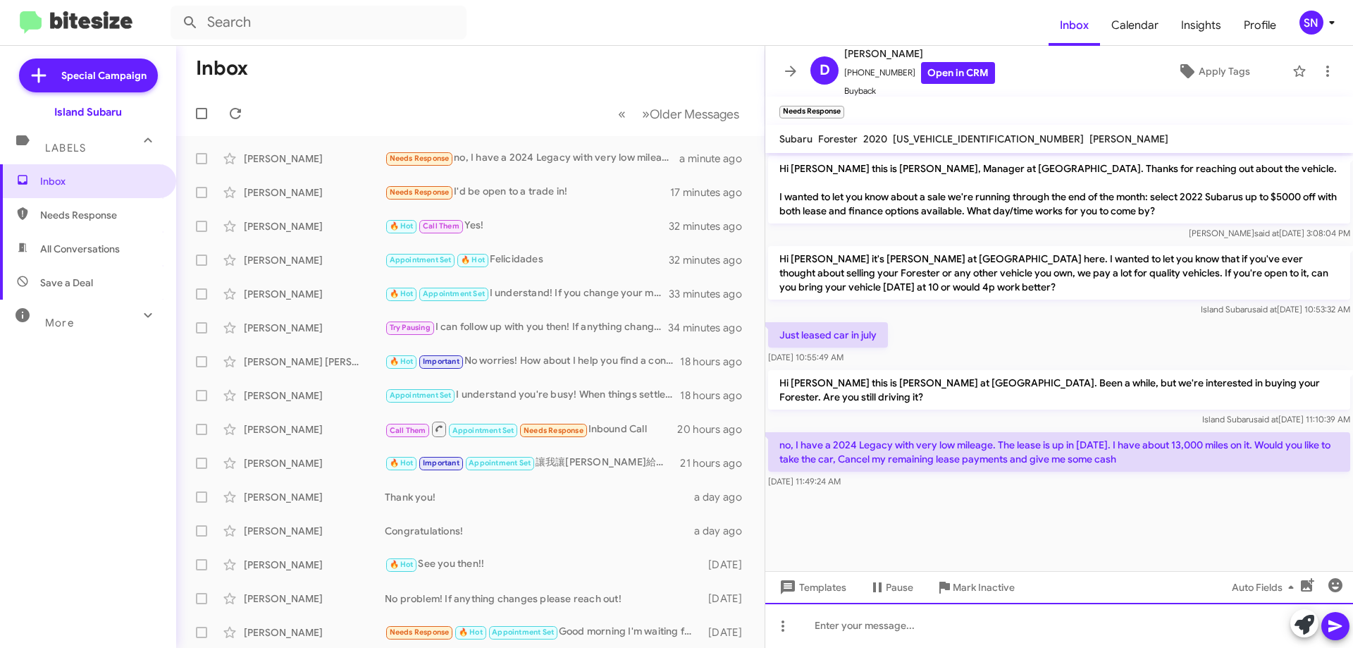
click at [874, 618] on div at bounding box center [1059, 624] width 588 height 45
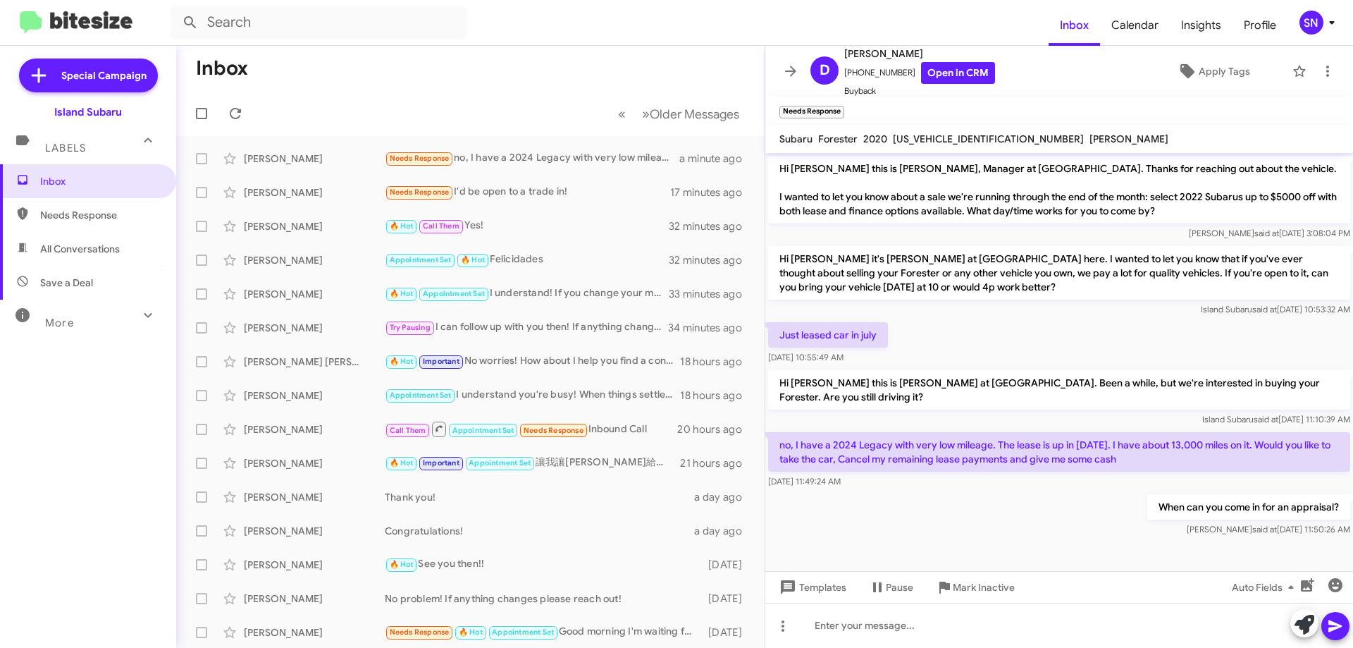
click at [793, 70] on icon at bounding box center [790, 71] width 11 height 11
